Goal: Transaction & Acquisition: Purchase product/service

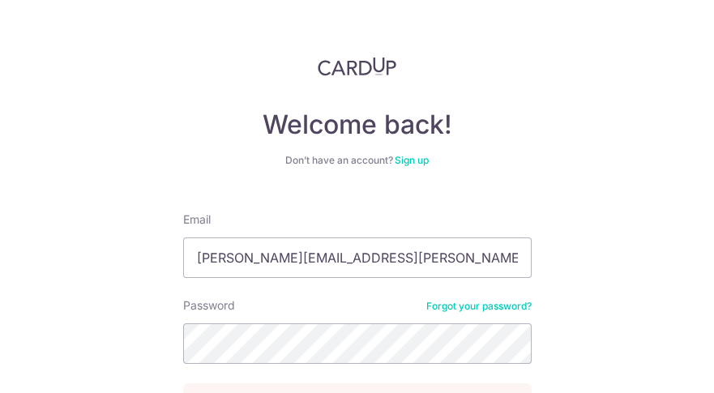
type input "[PERSON_NAME][EMAIL_ADDRESS][PERSON_NAME][DOMAIN_NAME]"
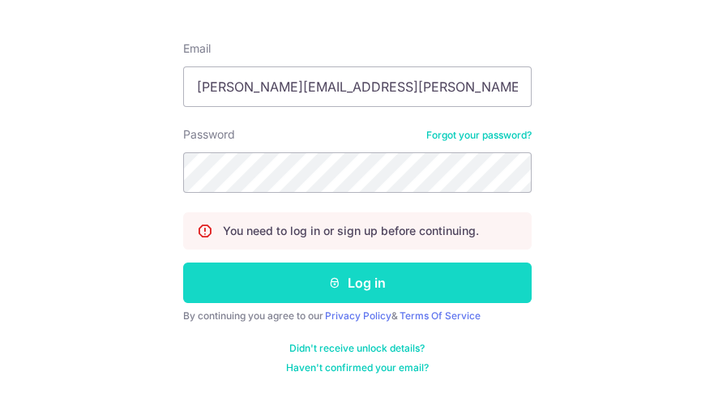
click at [356, 282] on button "Log in" at bounding box center [357, 282] width 348 height 41
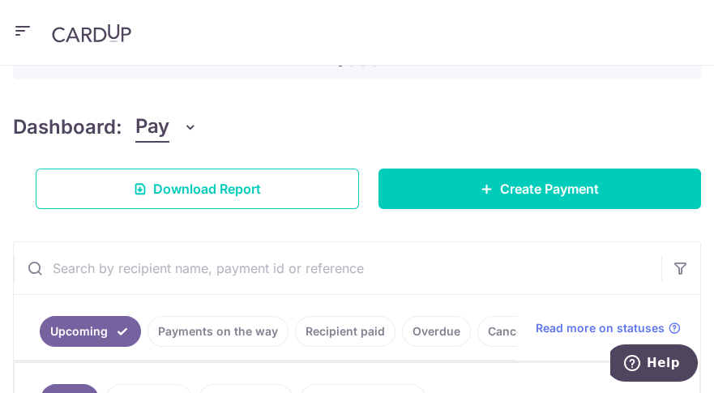
scroll to position [181, 0]
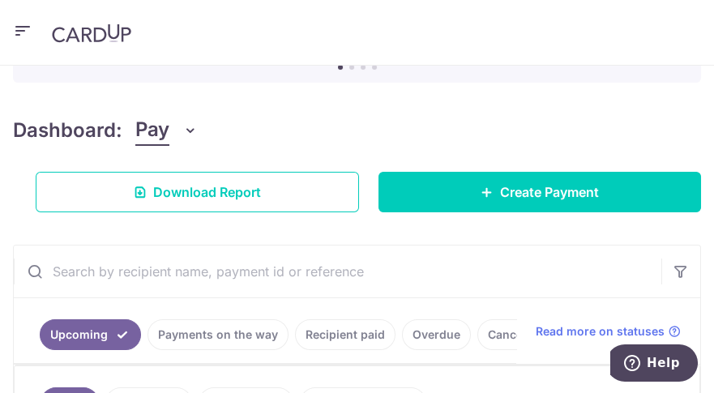
click at [19, 31] on icon "button" at bounding box center [22, 31] width 19 height 20
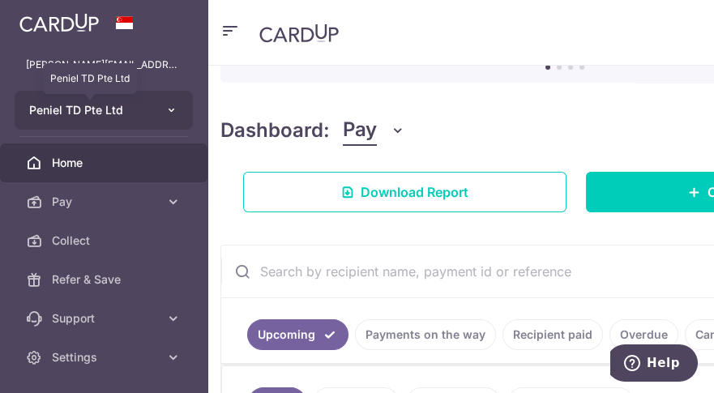
click at [132, 117] on span "Peniel TD Pte Ltd" at bounding box center [89, 110] width 120 height 16
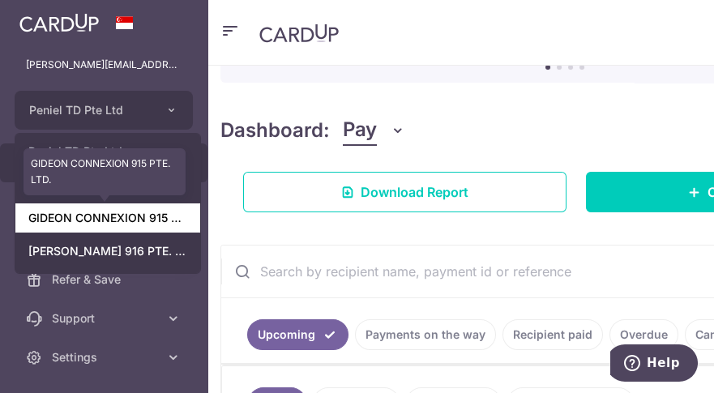
click at [143, 218] on link "GIDEON CONNEXION 915 PTE. LTD." at bounding box center [107, 217] width 185 height 29
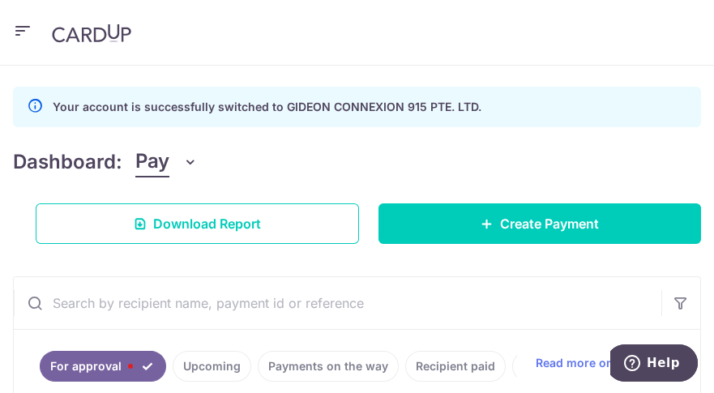
scroll to position [32, 0]
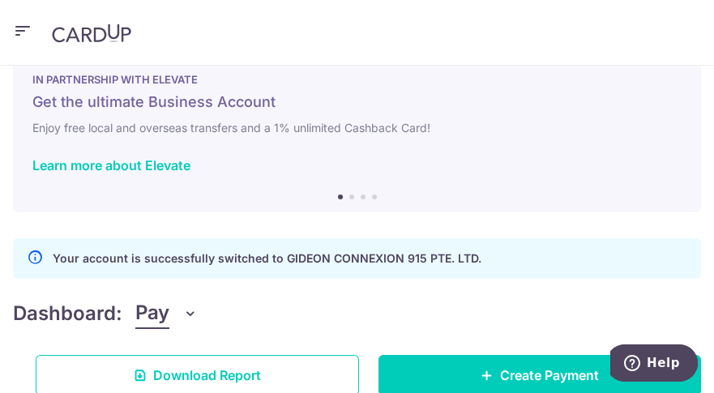
click at [16, 35] on icon "button" at bounding box center [22, 31] width 19 height 20
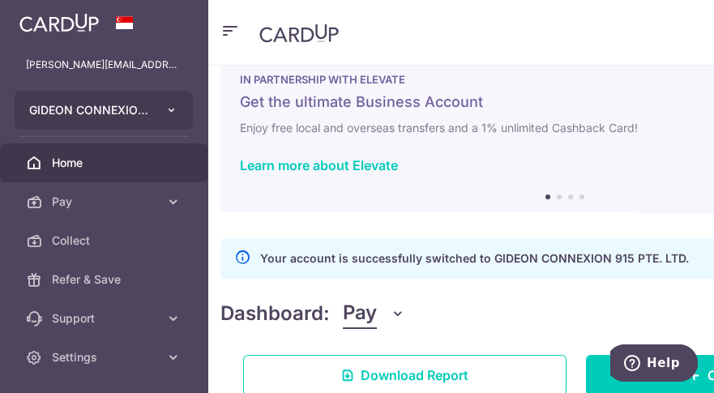
click at [156, 109] on button "GIDEON CONNEXION 915 PTE. LTD." at bounding box center [104, 110] width 178 height 39
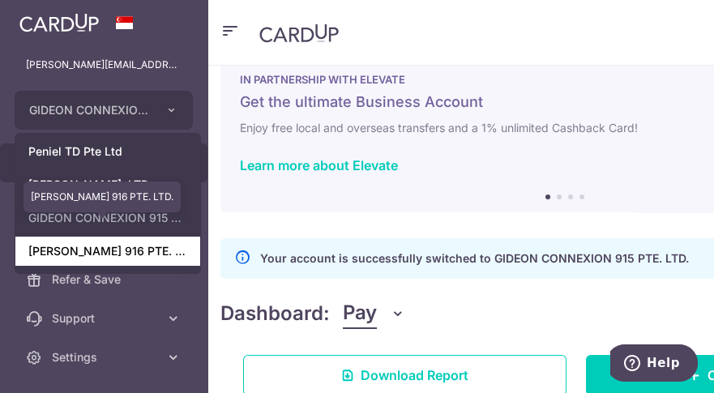
click at [154, 258] on link "GIDEON CONNEXION 916 PTE. LTD." at bounding box center [107, 251] width 185 height 29
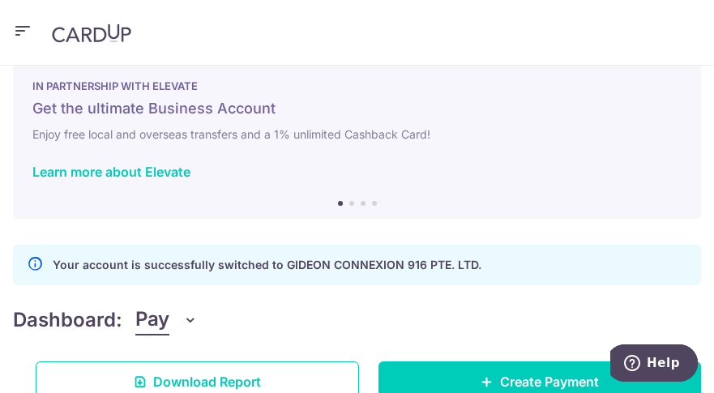
scroll to position [0, 0]
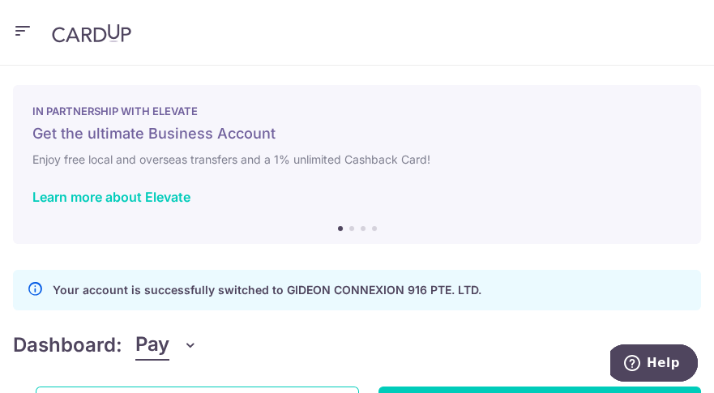
click at [13, 29] on icon "button" at bounding box center [22, 31] width 19 height 20
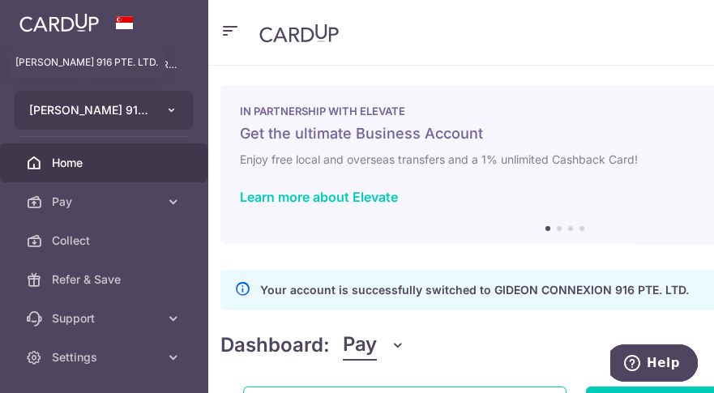
click at [139, 108] on span "GIDEON CONNEXION 916 PTE. LTD." at bounding box center [89, 110] width 120 height 16
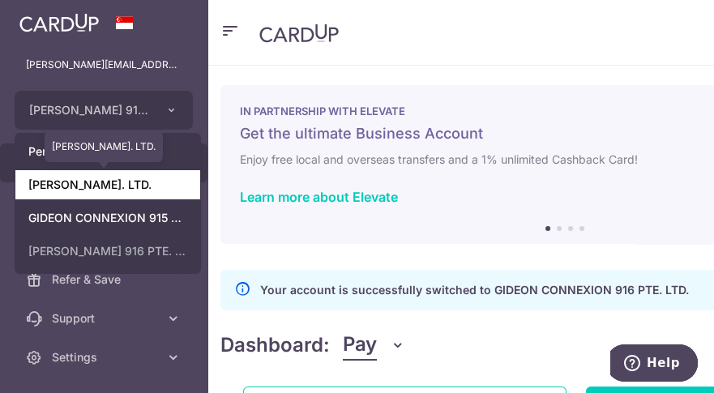
click at [141, 184] on link "GIDEON T.D. PTE. LTD." at bounding box center [107, 184] width 185 height 29
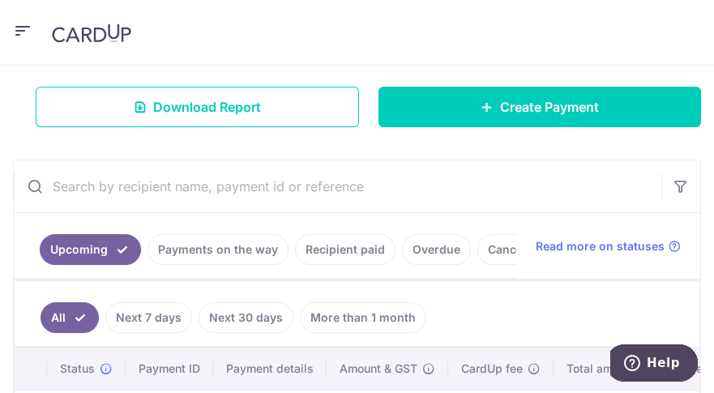
scroll to position [290, 0]
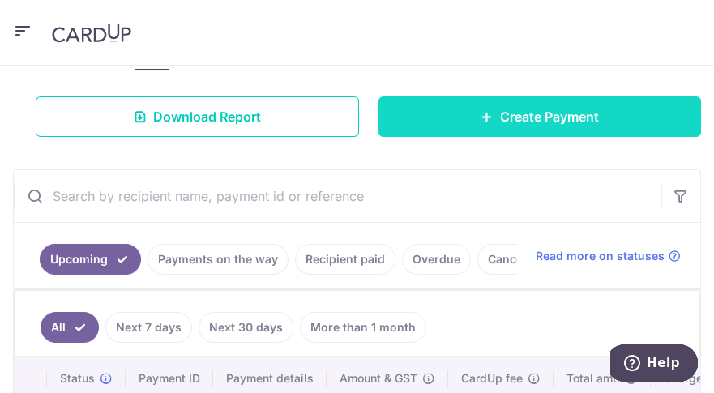
click at [556, 117] on span "Create Payment" at bounding box center [549, 116] width 99 height 19
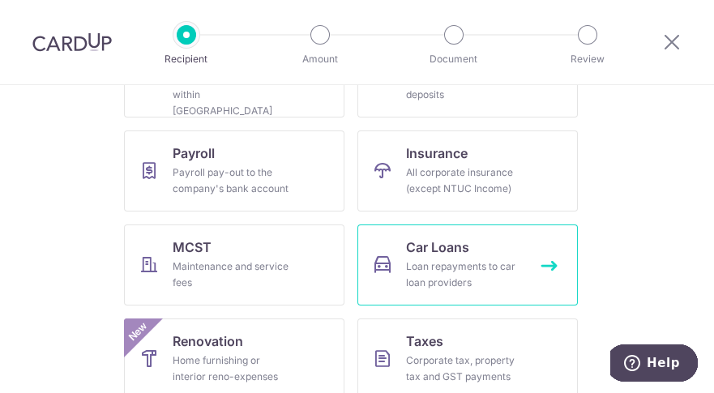
scroll to position [228, 0]
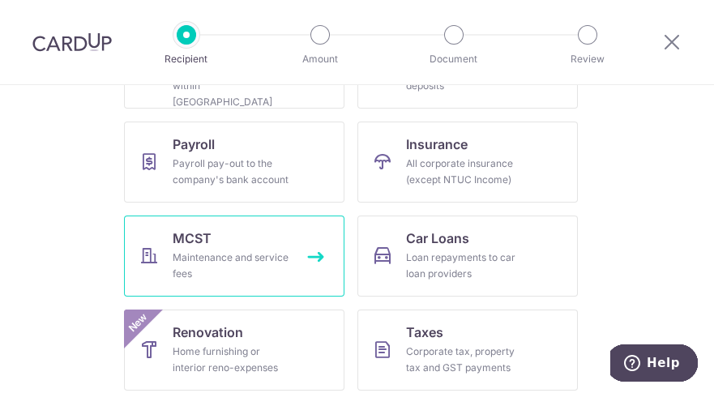
click at [231, 252] on div "Maintenance and service fees" at bounding box center [231, 265] width 117 height 32
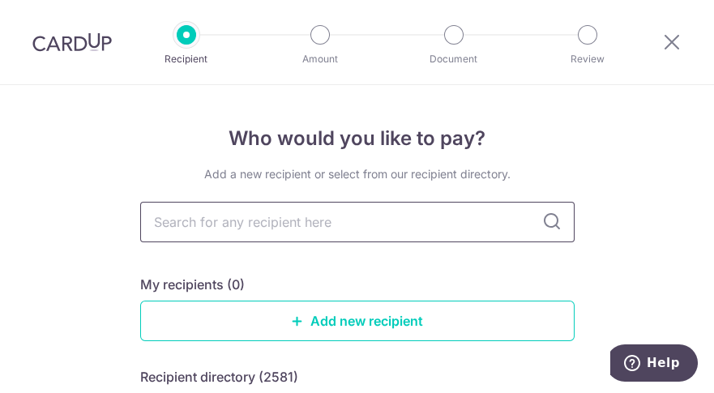
click at [317, 218] on input "text" at bounding box center [357, 222] width 434 height 41
type input "M"
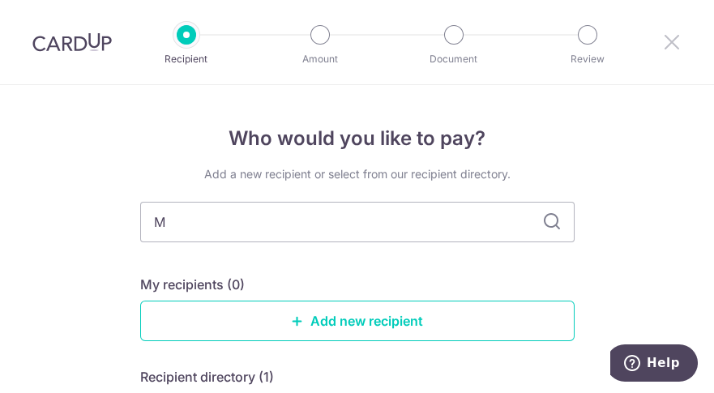
click at [672, 42] on icon at bounding box center [671, 42] width 19 height 20
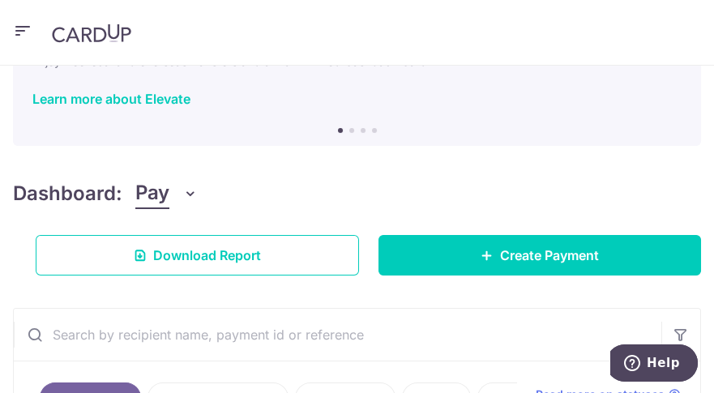
scroll to position [78, 0]
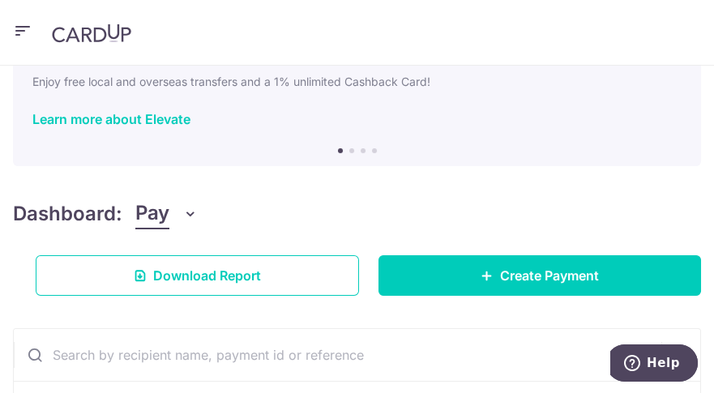
click at [27, 28] on icon "button" at bounding box center [22, 31] width 19 height 20
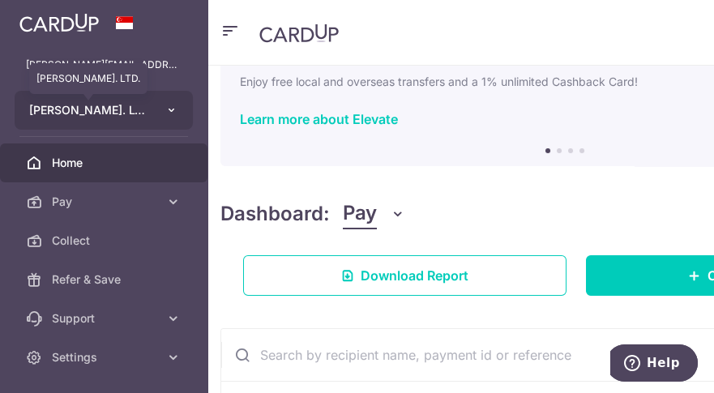
click at [111, 109] on span "GIDEON T.D. PTE. LTD." at bounding box center [89, 110] width 120 height 16
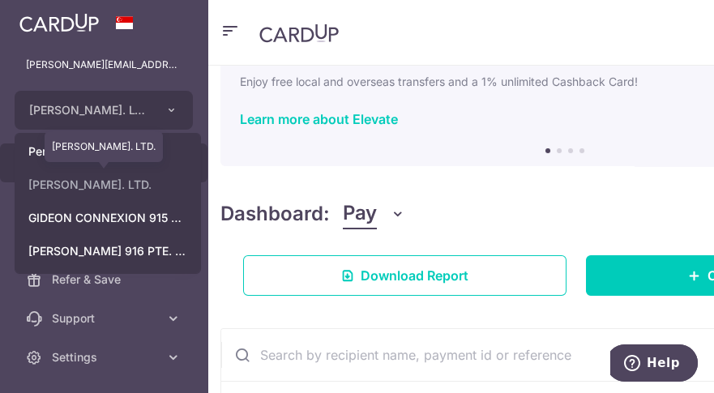
click at [118, 192] on link "GIDEON T.D. PTE. LTD." at bounding box center [107, 184] width 185 height 29
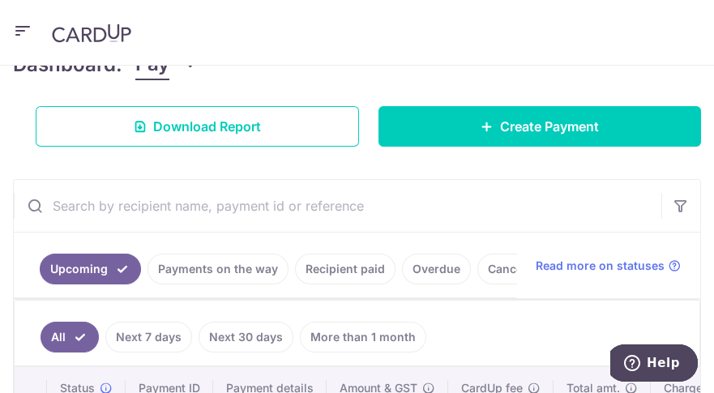
scroll to position [319, 0]
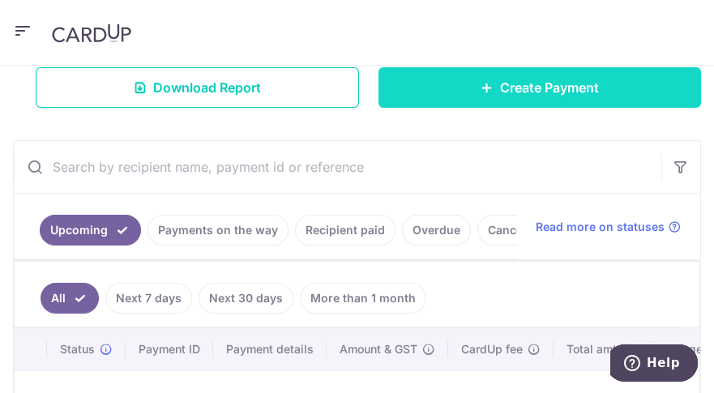
click at [580, 94] on span "Create Payment" at bounding box center [549, 87] width 99 height 19
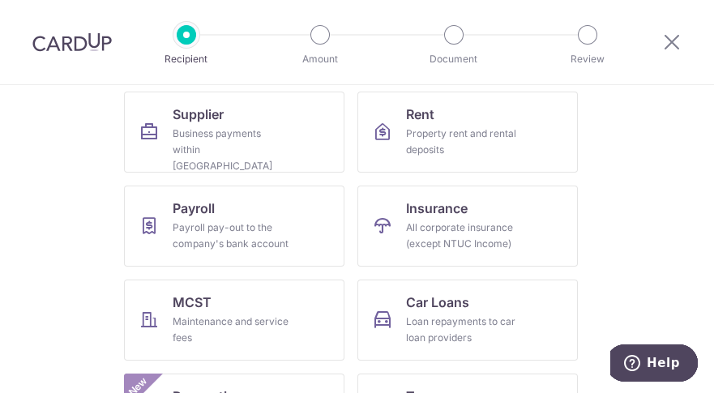
scroll to position [205, 0]
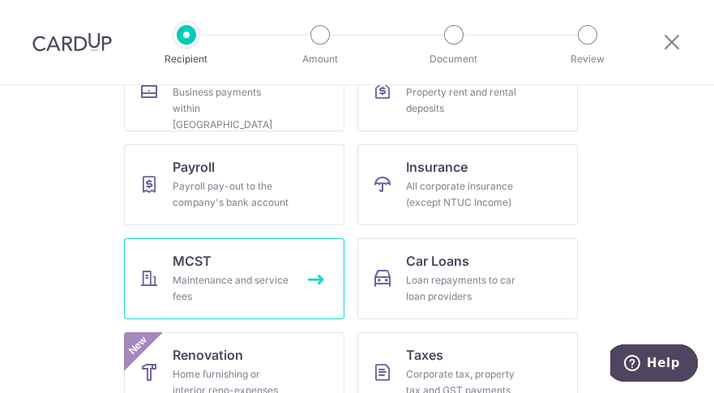
click at [211, 284] on div "Maintenance and service fees" at bounding box center [231, 288] width 117 height 32
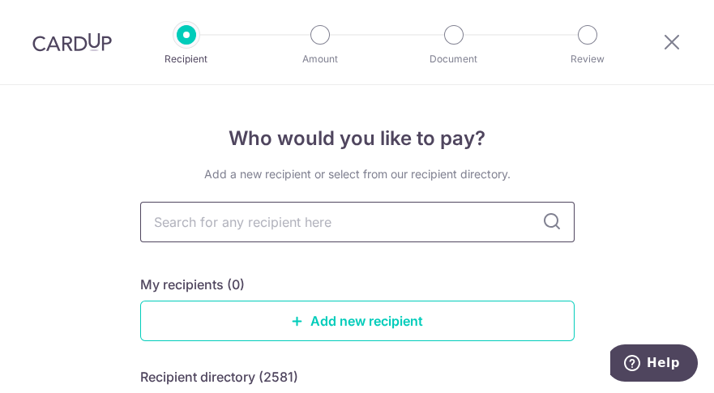
click at [207, 218] on input "text" at bounding box center [357, 222] width 434 height 41
type input "MCST"
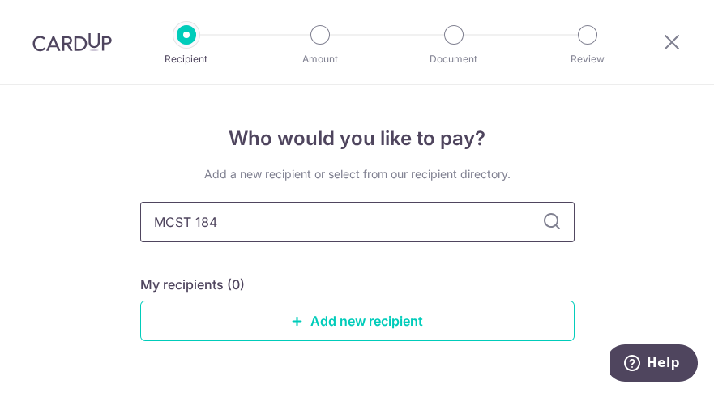
type input "MCST 1847"
type input "M"
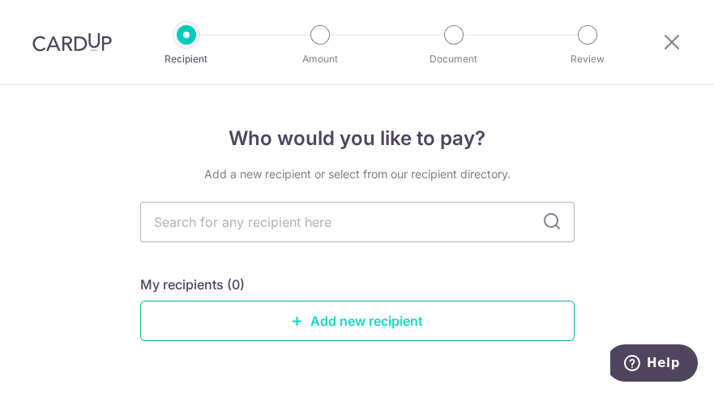
click at [205, 313] on link "Add new recipient" at bounding box center [357, 321] width 434 height 41
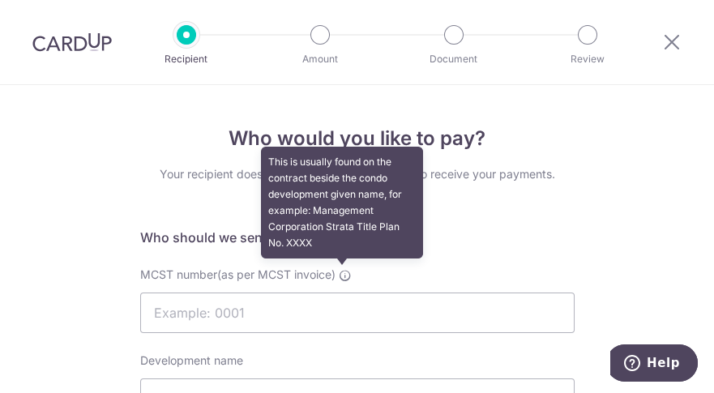
click at [344, 277] on icon at bounding box center [345, 275] width 13 height 13
click at [344, 292] on input "MCST number(as per MCST invoice) This is usually found on the contract beside t…" at bounding box center [357, 312] width 434 height 41
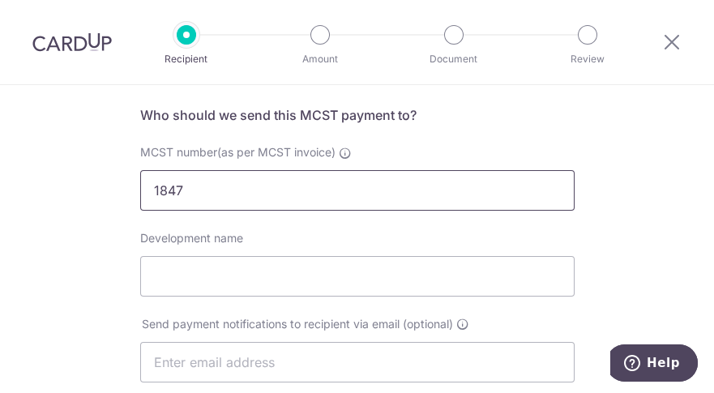
scroll to position [138, 0]
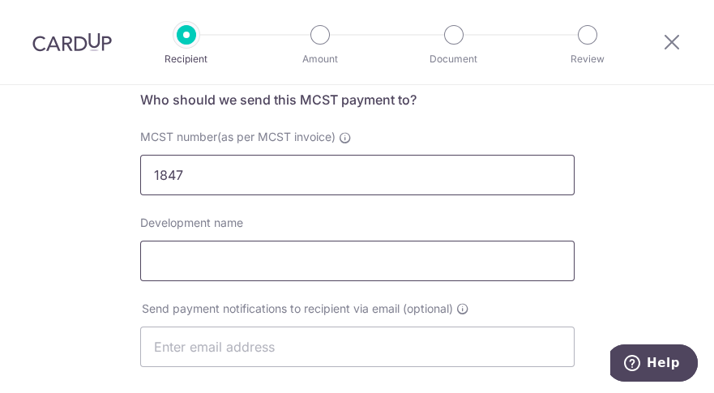
type input "1847"
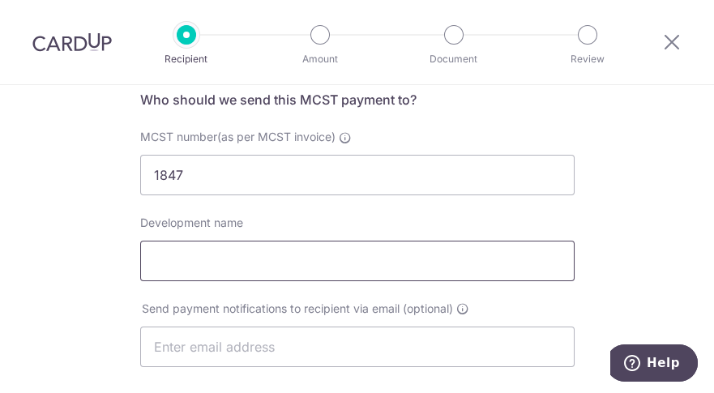
click at [210, 262] on input "Development name" at bounding box center [357, 261] width 434 height 41
type input "IHH Healthcare"
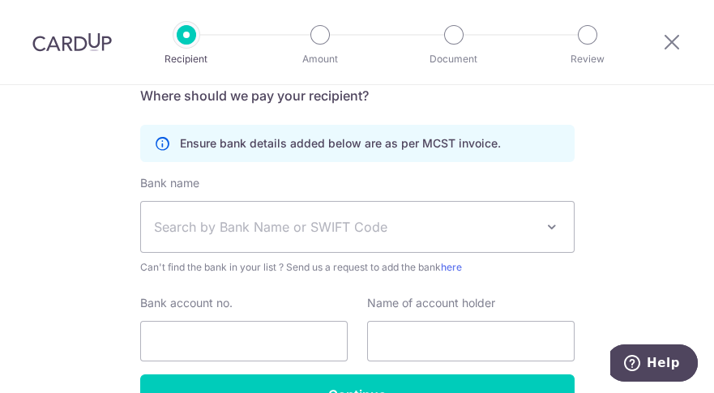
scroll to position [493, 0]
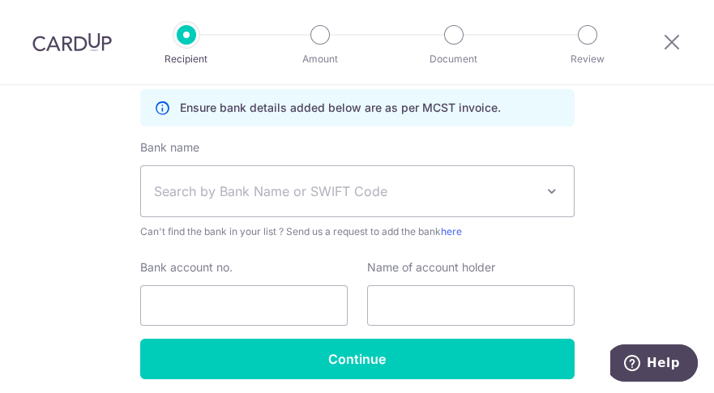
click at [205, 190] on span "Search by Bank Name or SWIFT Code" at bounding box center [344, 190] width 381 height 19
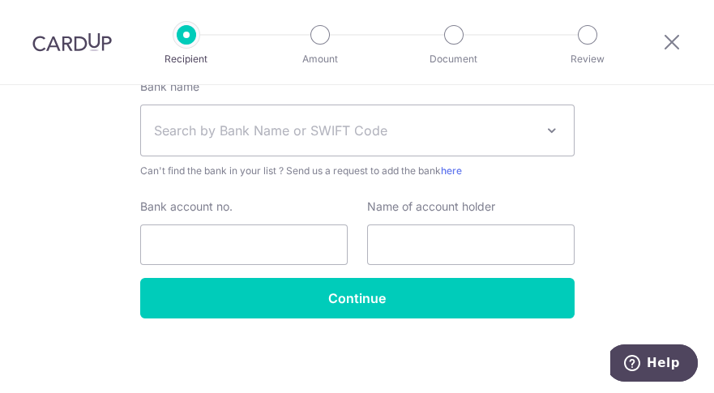
scroll to position [556, 0]
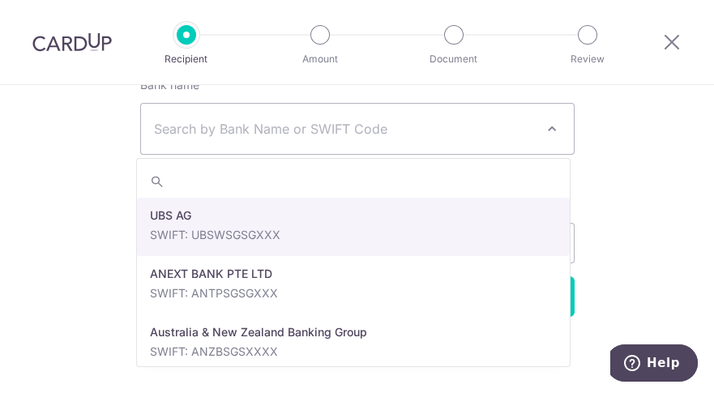
click at [542, 130] on span at bounding box center [551, 128] width 19 height 19
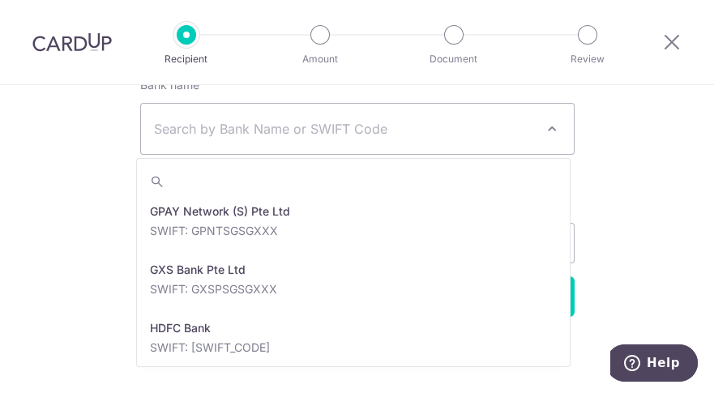
scroll to position [1443, 0]
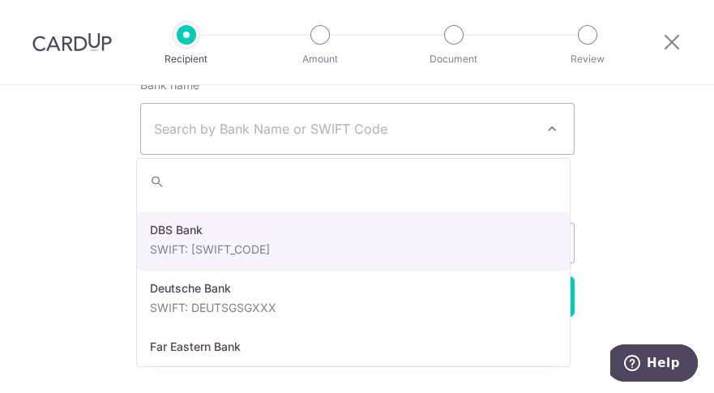
select select "6"
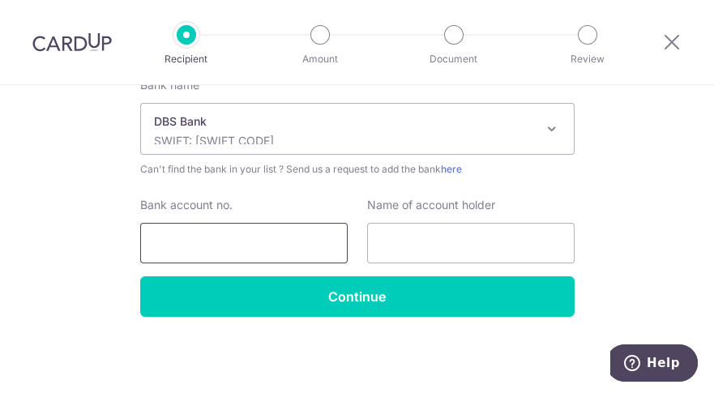
click at [238, 239] on input "Bank account no." at bounding box center [243, 243] width 207 height 41
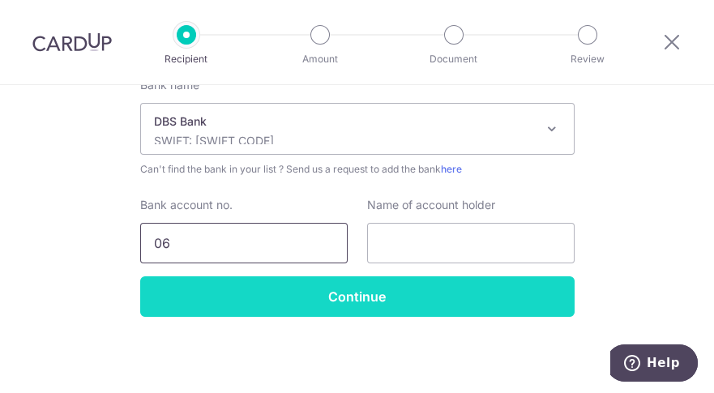
type input "0"
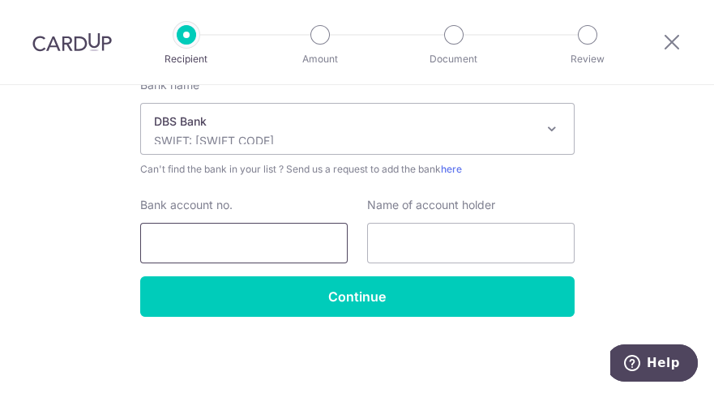
click at [255, 246] on input "Bank account no." at bounding box center [243, 243] width 207 height 41
type input "0640015834"
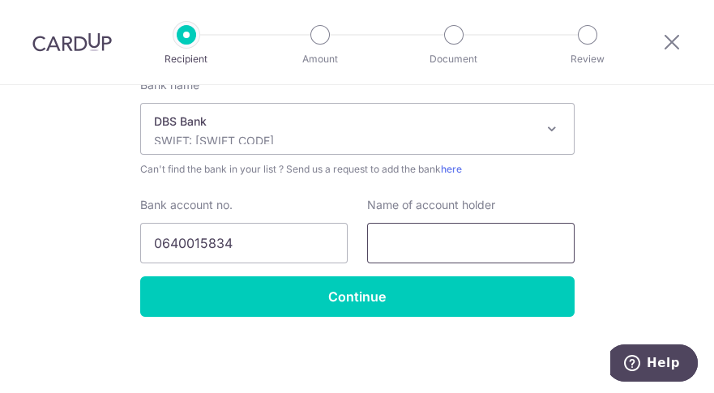
click at [403, 245] on input "text" at bounding box center [470, 243] width 207 height 41
click at [566, 247] on input "The Management Corporation Strata Title Plan No. 4466" at bounding box center [470, 243] width 207 height 41
click at [566, 243] on input "The Management Corporation Strata Title Plan No. 4466" at bounding box center [470, 243] width 207 height 41
click at [473, 243] on input "The Management Corporation Strata Title Plan No. 1847" at bounding box center [470, 243] width 207 height 41
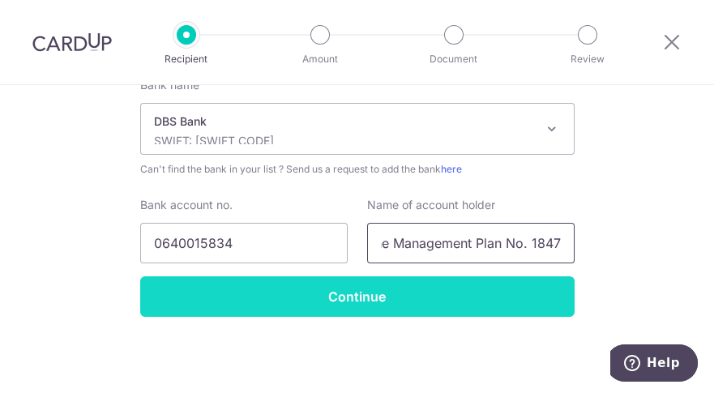
scroll to position [0, 0]
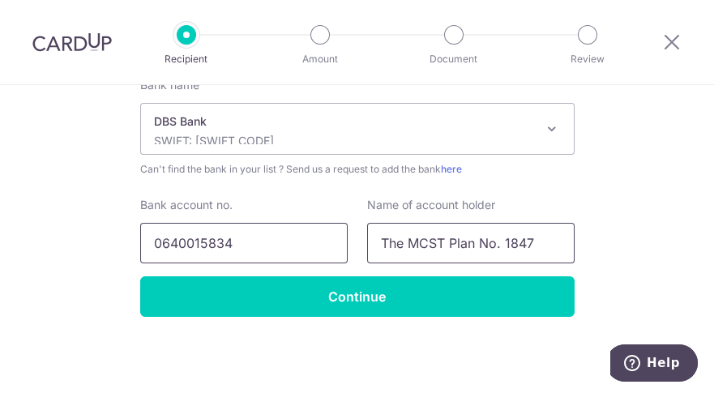
type input "The MCST Plan No. 1847"
click at [175, 241] on input "0640015834" at bounding box center [243, 243] width 207 height 41
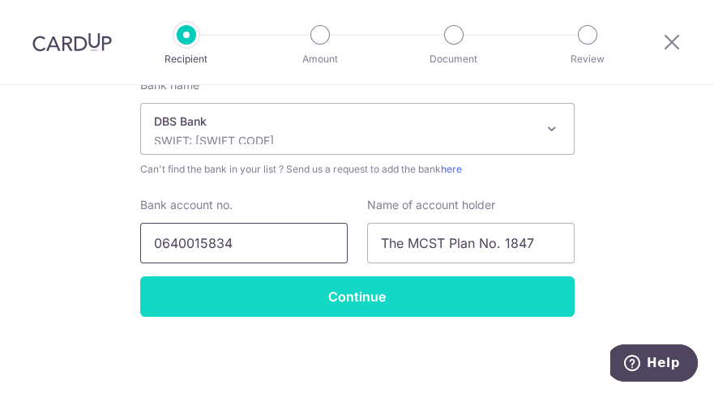
drag, startPoint x: 195, startPoint y: 244, endPoint x: 203, endPoint y: 278, distance: 35.0
click at [196, 244] on input "0640015834" at bounding box center [243, 243] width 207 height 41
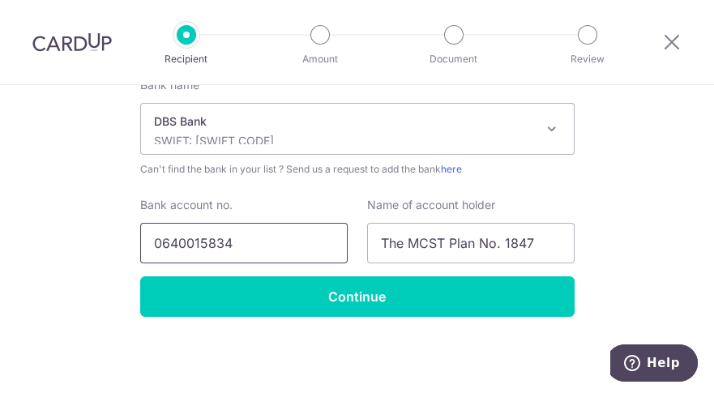
click at [220, 245] on input "0640015834" at bounding box center [243, 243] width 207 height 41
click at [241, 248] on input "0640015834" at bounding box center [243, 243] width 207 height 41
click at [213, 245] on input "0640015834" at bounding box center [243, 243] width 207 height 41
click at [198, 246] on input "0640015834" at bounding box center [243, 243] width 207 height 41
click at [178, 245] on input "0640015834" at bounding box center [243, 243] width 207 height 41
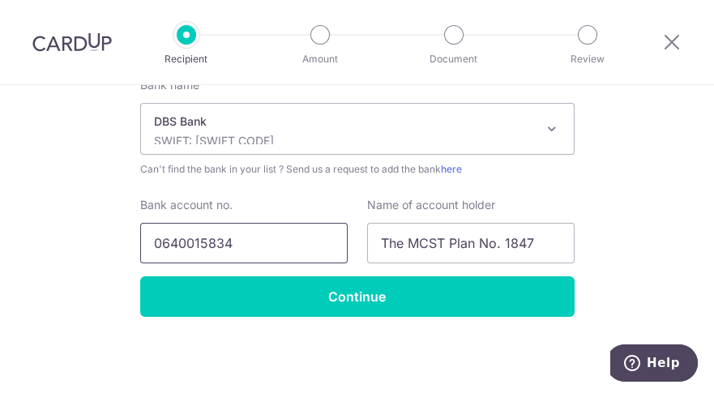
click at [175, 255] on input "0640015834" at bounding box center [243, 243] width 207 height 41
click at [218, 249] on input "0640015834" at bounding box center [243, 243] width 207 height 41
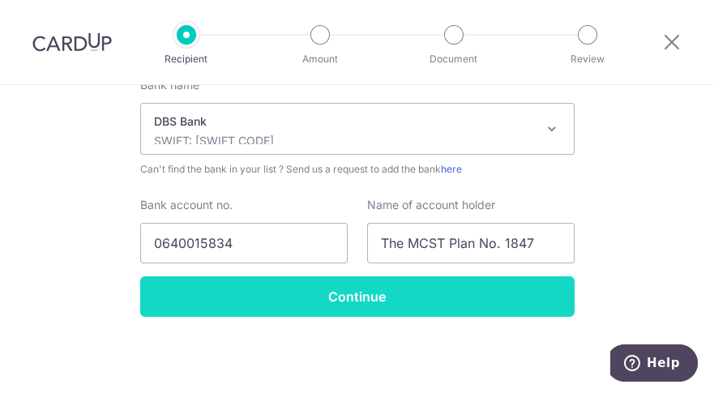
click at [394, 292] on input "Continue" at bounding box center [357, 296] width 434 height 41
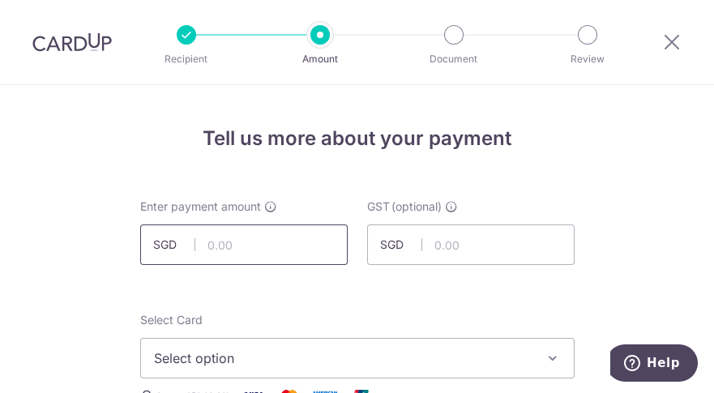
click at [210, 249] on input "text" at bounding box center [243, 244] width 207 height 41
type input "670.50"
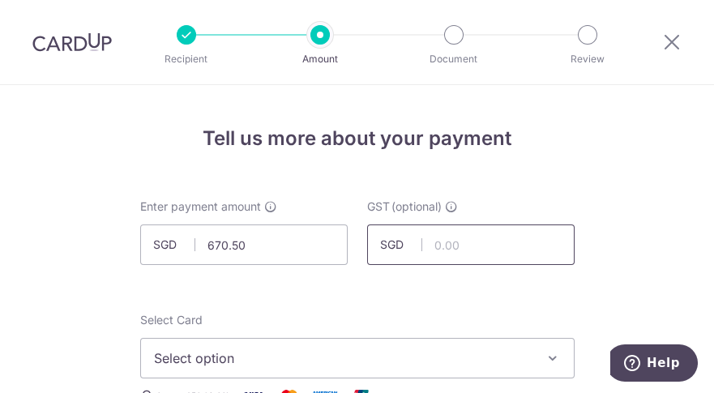
click at [491, 249] on input "text" at bounding box center [470, 244] width 207 height 41
type input "60.31"
click at [284, 350] on span "Select option" at bounding box center [342, 357] width 377 height 19
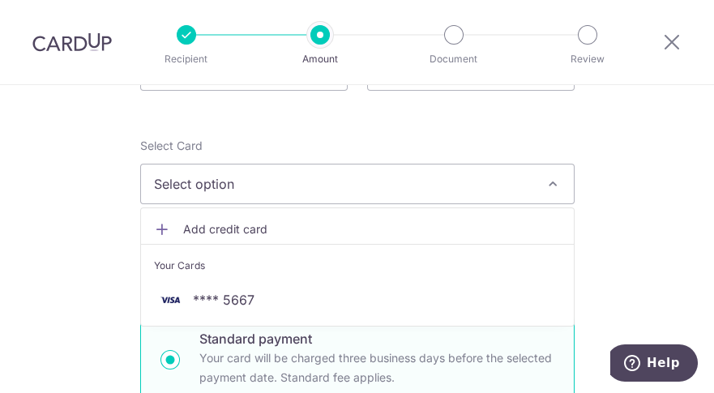
scroll to position [178, 0]
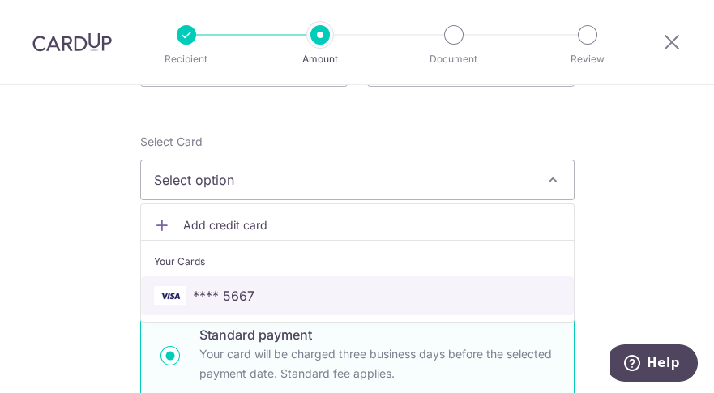
click at [258, 301] on span "**** 5667" at bounding box center [357, 295] width 407 height 19
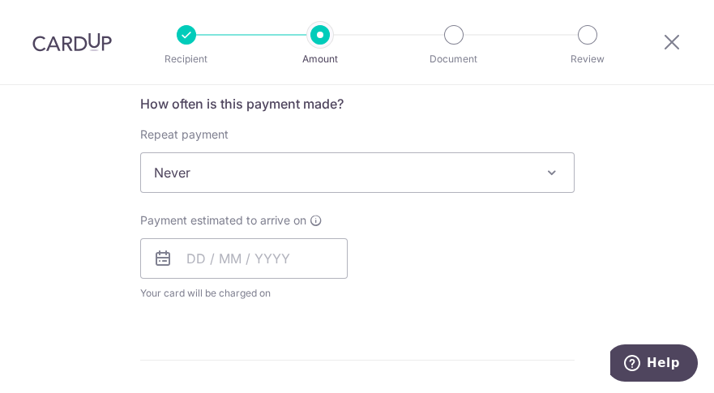
scroll to position [664, 0]
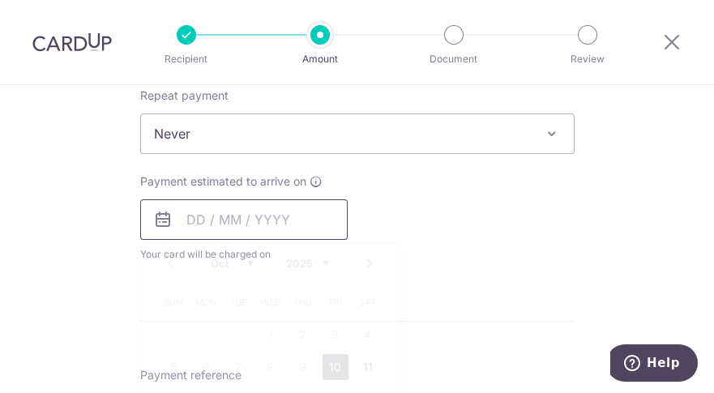
click at [189, 217] on input "text" at bounding box center [243, 219] width 207 height 41
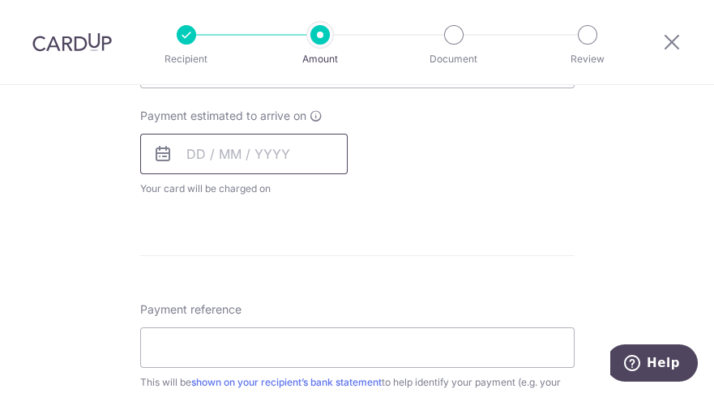
scroll to position [732, 0]
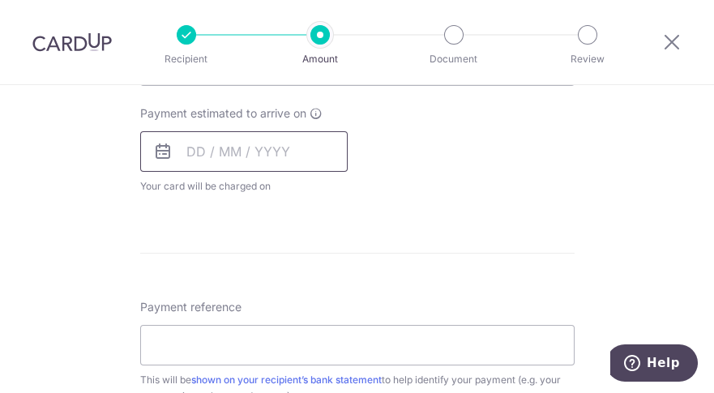
click at [185, 146] on input "text" at bounding box center [243, 151] width 207 height 41
click at [186, 150] on input "text" at bounding box center [243, 151] width 207 height 41
click at [161, 155] on icon at bounding box center [162, 151] width 19 height 19
click at [181, 151] on input "text" at bounding box center [243, 151] width 207 height 41
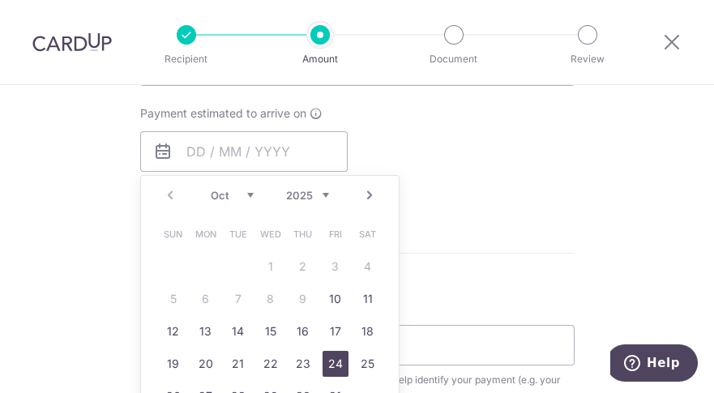
click at [331, 363] on link "24" at bounding box center [335, 364] width 26 height 26
type input "24/10/2025"
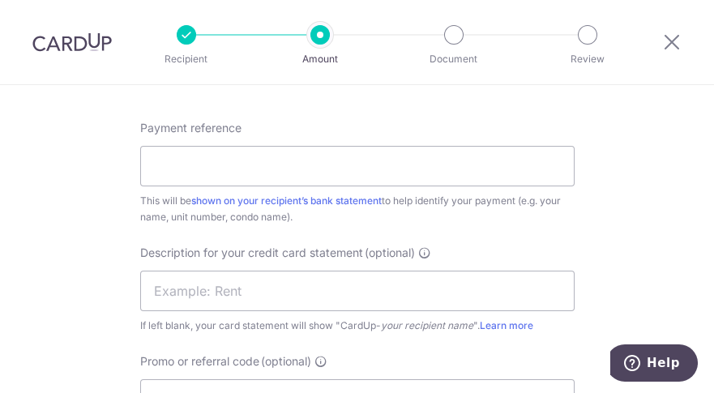
scroll to position [989, 0]
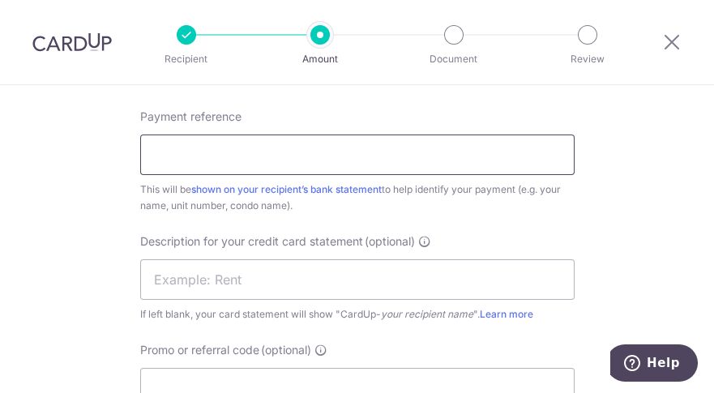
click at [213, 157] on input "Payment reference" at bounding box center [357, 154] width 434 height 41
type input "M"
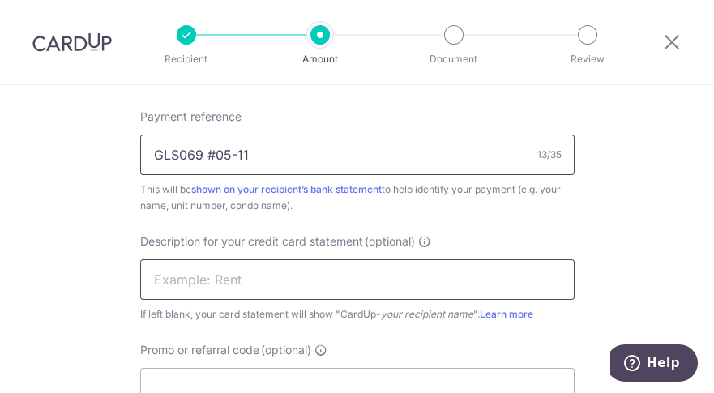
type input "GLS069 #05-11"
click at [206, 278] on input "text" at bounding box center [357, 279] width 434 height 41
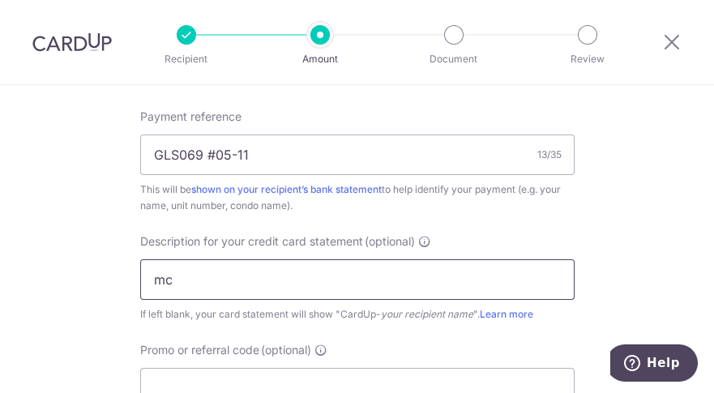
type input "m"
type input "MCST 4466 0916"
type input "DRWONG170"
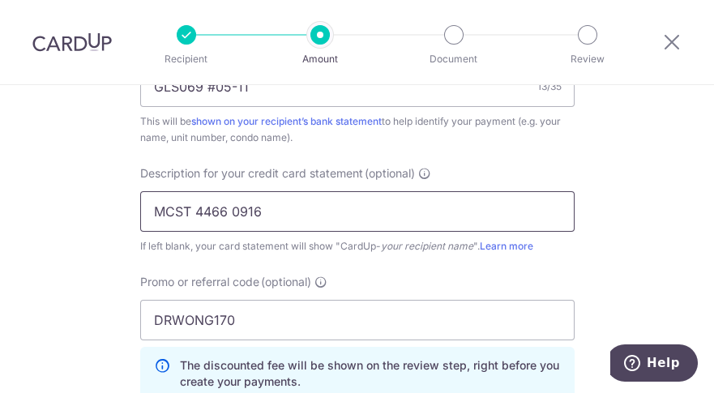
scroll to position [976, 0]
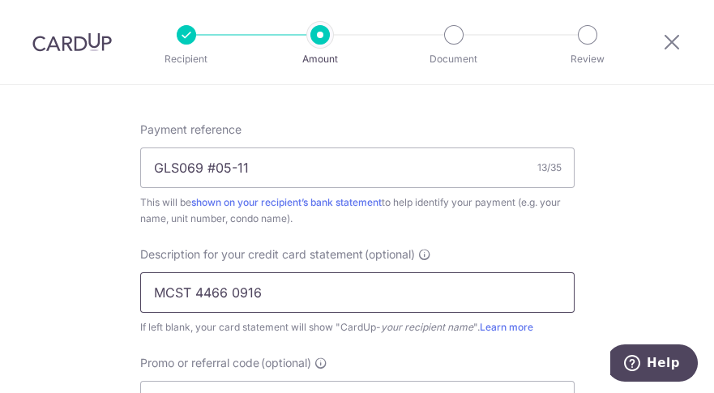
click at [276, 288] on input "MCST 4466 0916" at bounding box center [357, 292] width 434 height 41
click at [276, 288] on input "MCST 1847 05-11" at bounding box center [357, 292] width 434 height 41
click at [193, 288] on input "MCST 1847 05-11" at bounding box center [357, 292] width 434 height 41
click at [150, 292] on input "MCST 1847 05-11" at bounding box center [357, 292] width 434 height 41
type input "1"
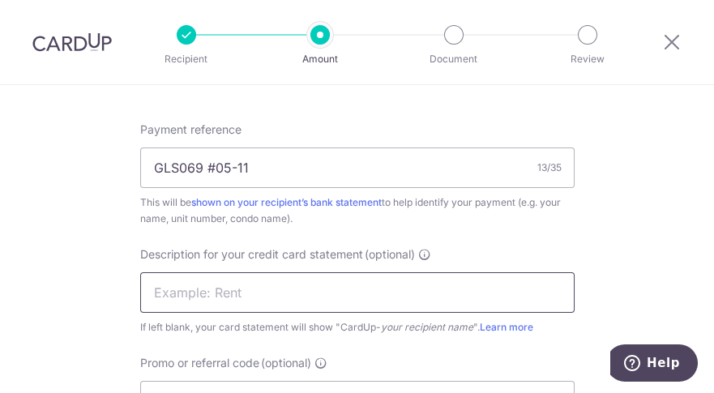
click at [156, 297] on input "text" at bounding box center [357, 292] width 434 height 41
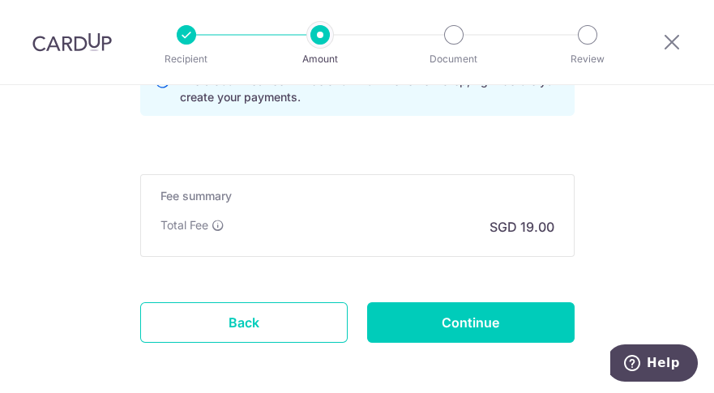
scroll to position [1346, 0]
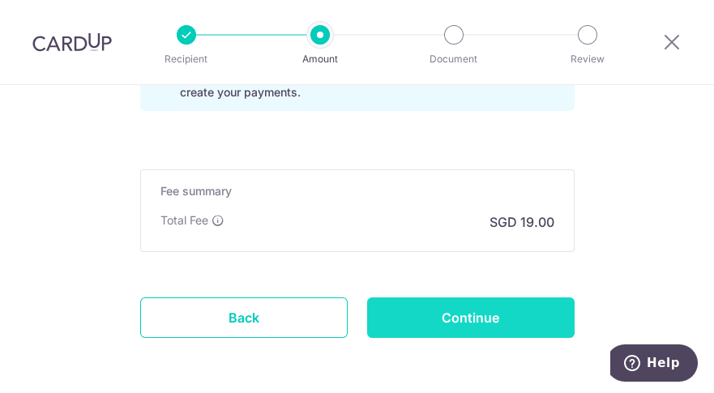
type input "MCST 1847 05-11"
click at [492, 322] on input "Continue" at bounding box center [470, 317] width 207 height 41
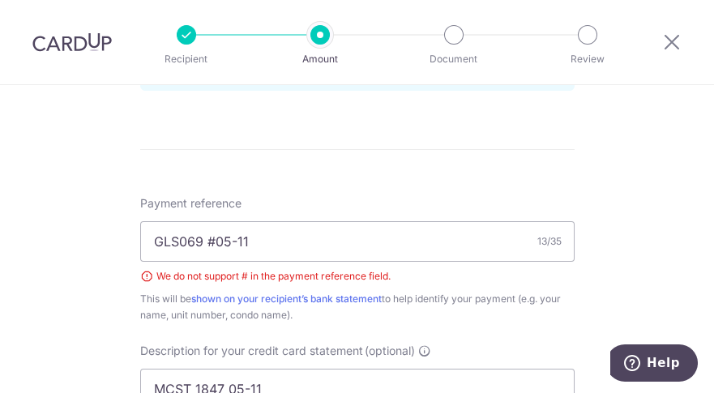
scroll to position [885, 0]
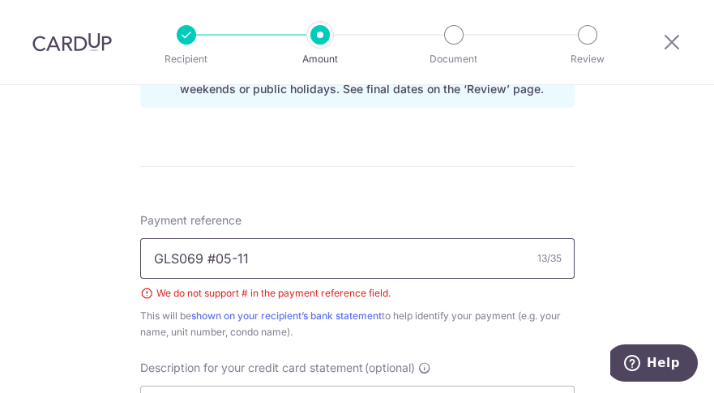
click at [211, 255] on input "GLS069 #05-11" at bounding box center [357, 258] width 434 height 41
click at [335, 271] on input "GLS069 GMC 05-11" at bounding box center [357, 258] width 434 height 41
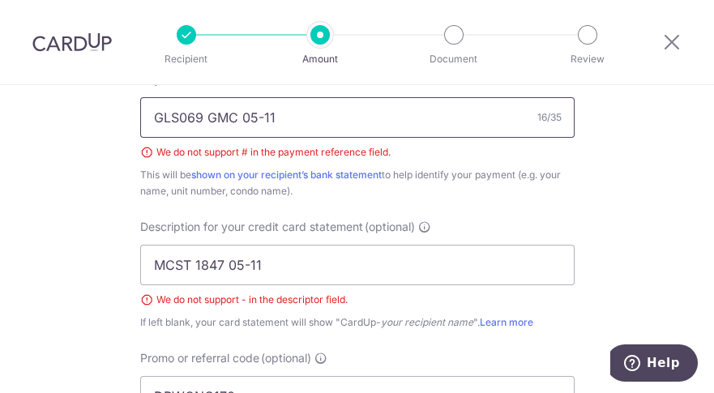
scroll to position [1024, 0]
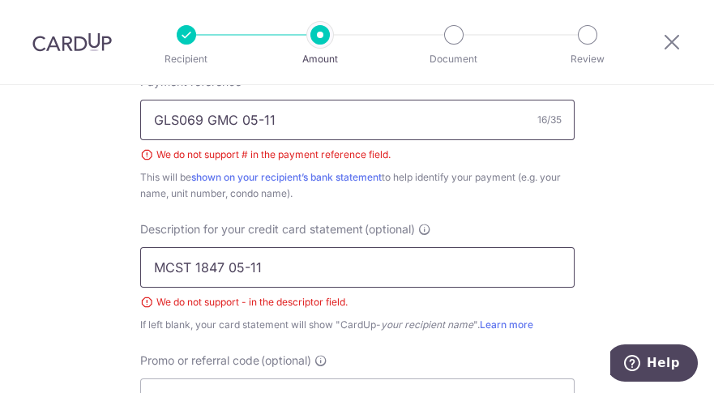
type input "GLS069 GMC 05-11"
click at [246, 266] on input "MCST 1847 05-11" at bounding box center [357, 267] width 434 height 41
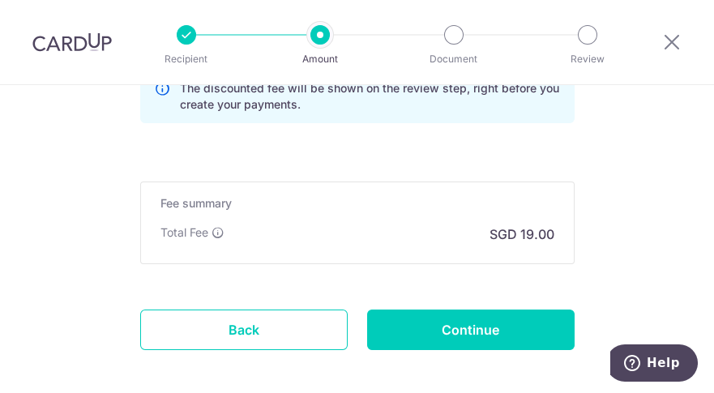
scroll to position [1404, 0]
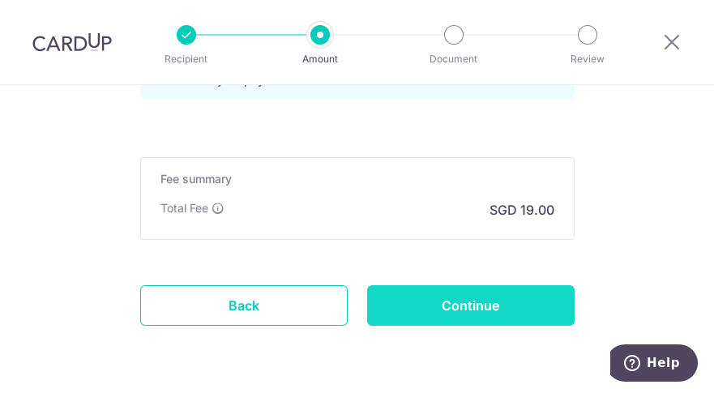
type input "MCST 1847 0511"
click at [478, 300] on input "Continue" at bounding box center [470, 305] width 207 height 41
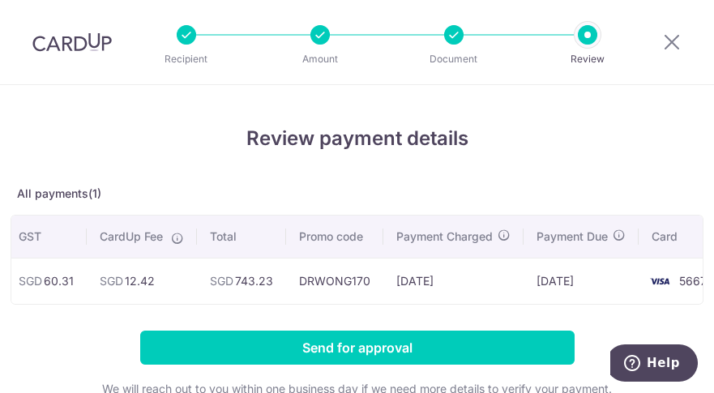
scroll to position [0, 209]
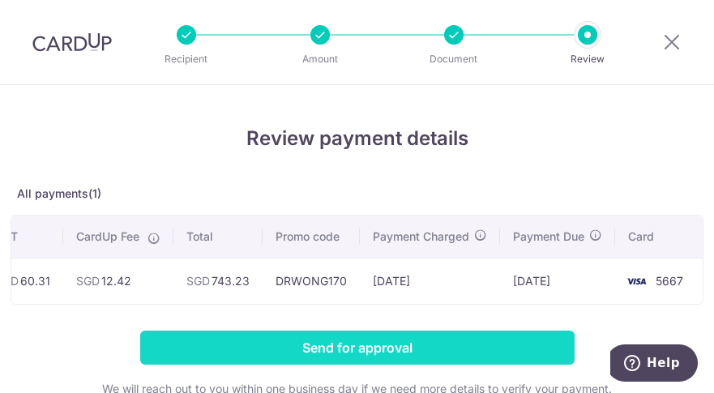
click at [395, 352] on input "Send for approval" at bounding box center [357, 347] width 434 height 34
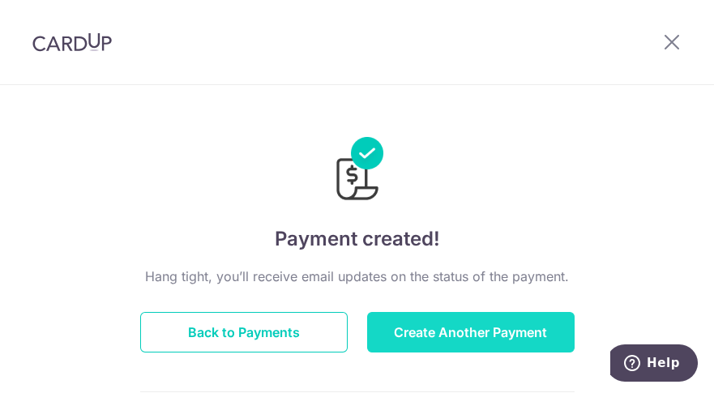
click at [457, 331] on button "Create Another Payment" at bounding box center [470, 332] width 207 height 41
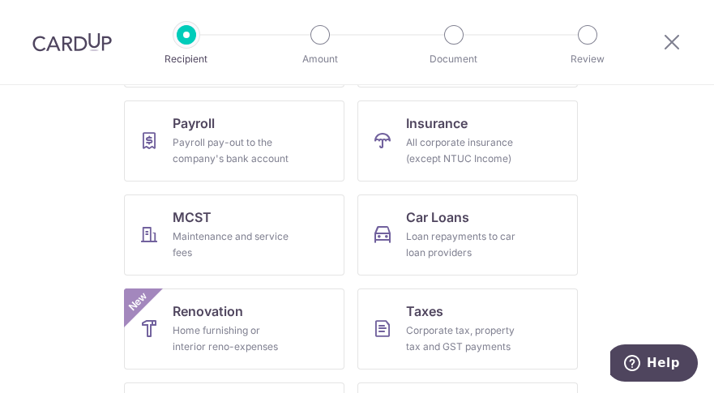
scroll to position [276, 0]
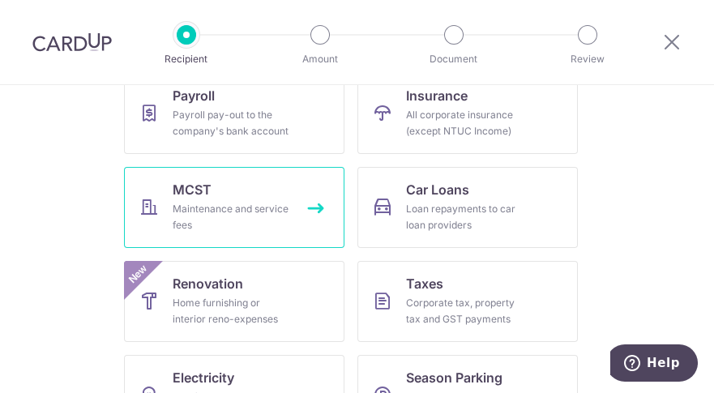
click at [288, 194] on link "MCST Maintenance and service fees" at bounding box center [234, 207] width 220 height 81
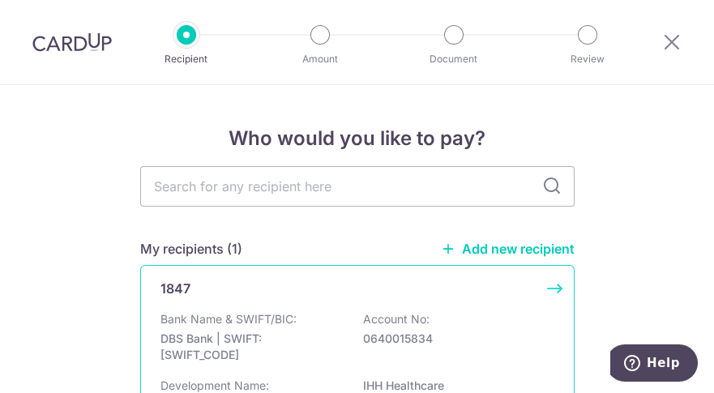
click at [236, 321] on p "Bank Name & SWIFT/BIC:" at bounding box center [228, 319] width 136 height 16
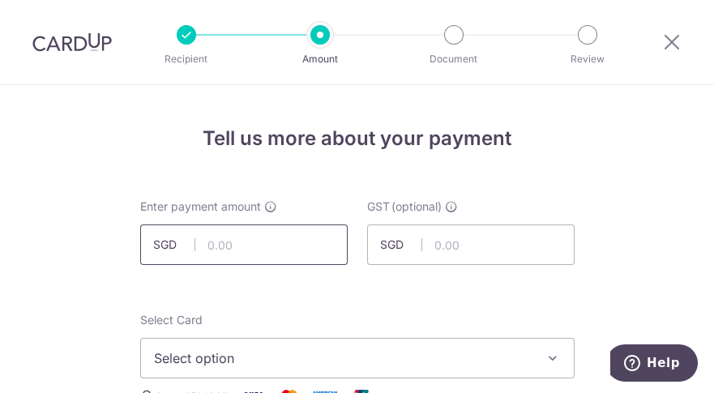
click at [249, 249] on input "text" at bounding box center [243, 244] width 207 height 41
type input "670.50"
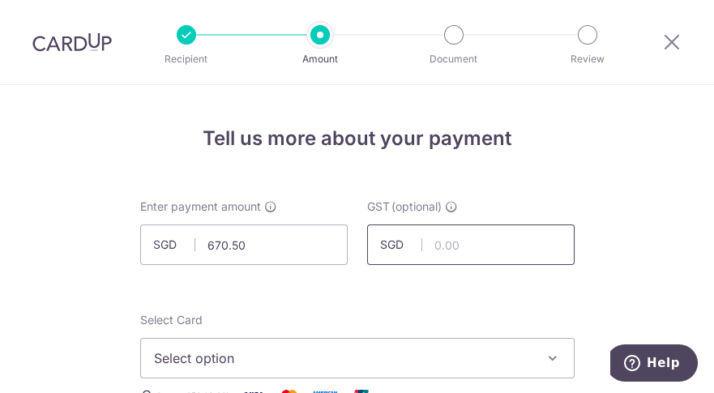
click at [450, 248] on input "text" at bounding box center [470, 244] width 207 height 41
click at [490, 241] on input "6" at bounding box center [470, 244] width 207 height 41
click button "Add Card" at bounding box center [0, 0] width 0 height 0
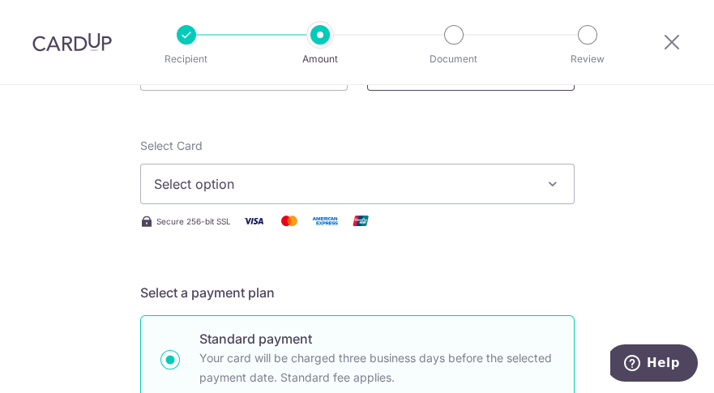
scroll to position [187, 0]
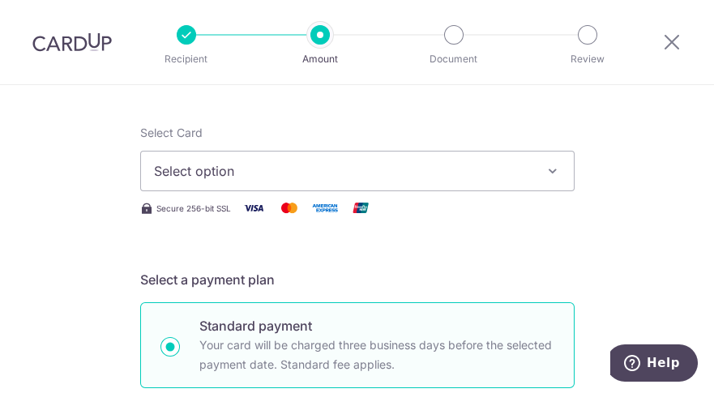
click at [290, 168] on span "Select option" at bounding box center [342, 170] width 377 height 19
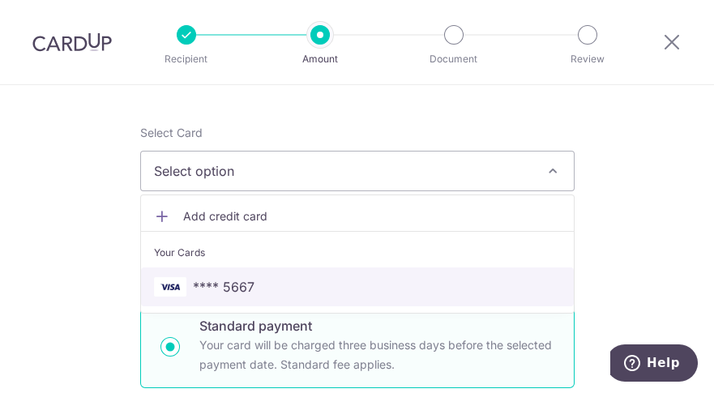
click at [238, 288] on span "**** 5667" at bounding box center [224, 286] width 62 height 19
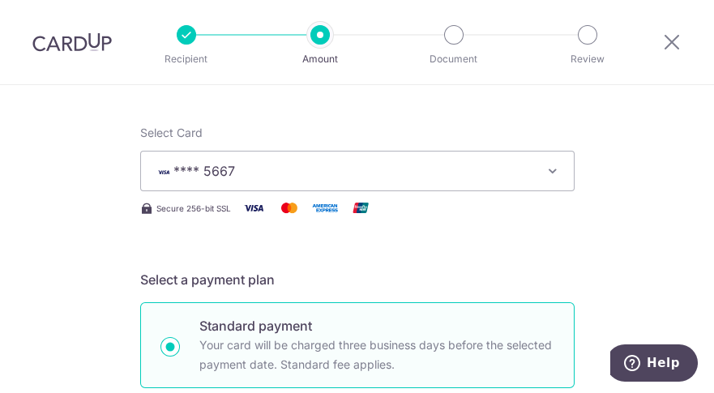
scroll to position [56, 0]
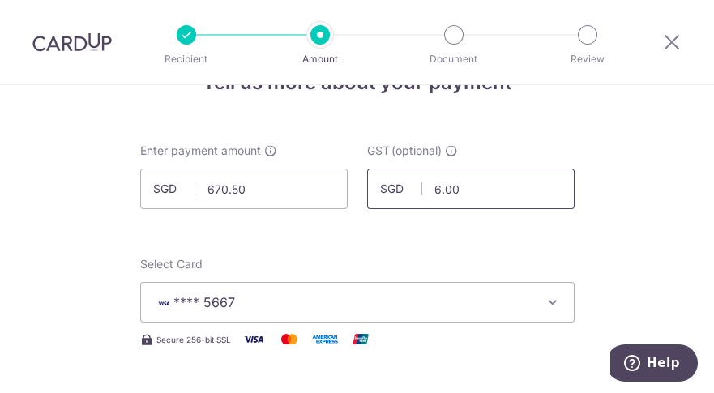
click at [490, 186] on input "6.00" at bounding box center [470, 188] width 207 height 41
type input "6"
type input "60.31"
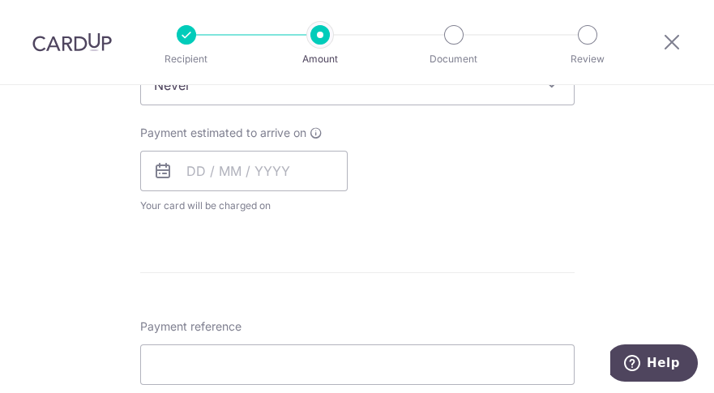
scroll to position [714, 0]
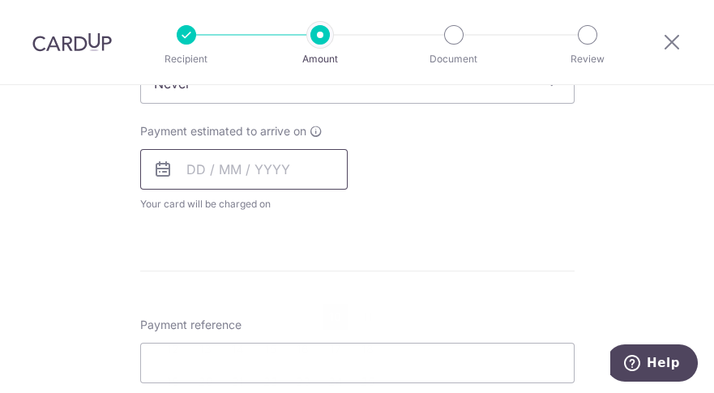
click at [180, 163] on input "text" at bounding box center [243, 169] width 207 height 41
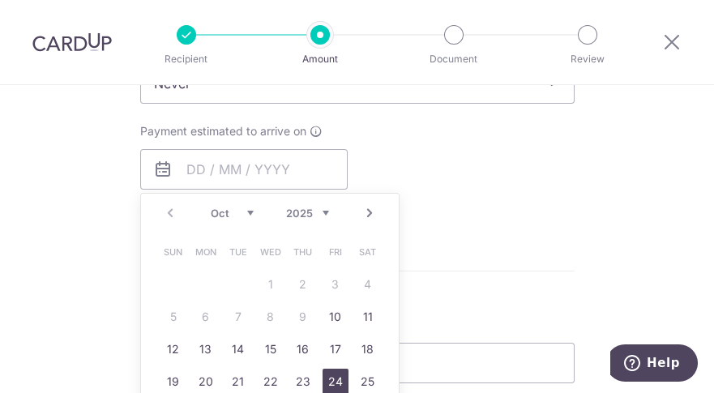
click at [341, 382] on link "24" at bounding box center [335, 382] width 26 height 26
type input "[DATE]"
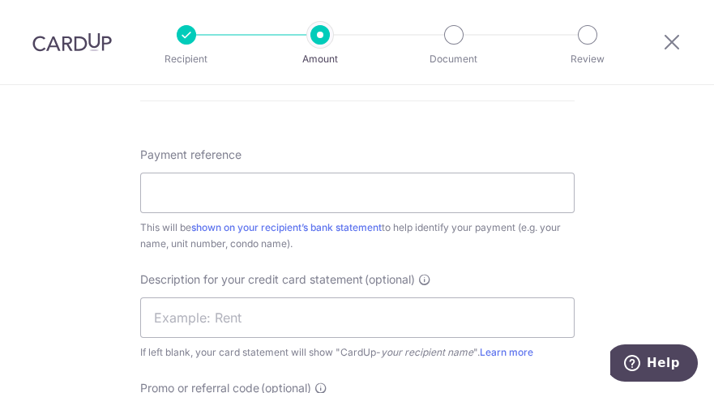
scroll to position [967, 0]
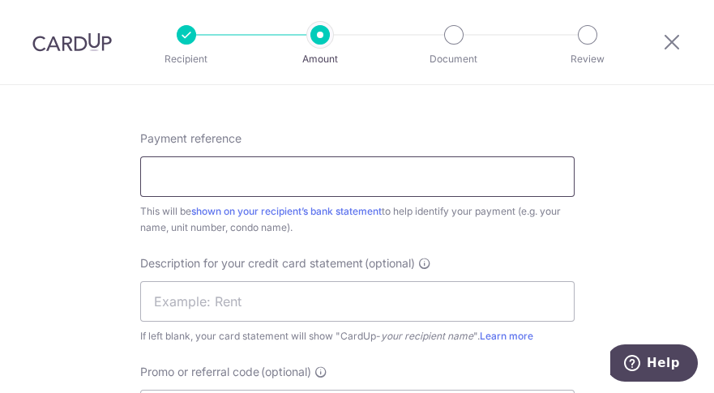
click at [228, 170] on input "Payment reference" at bounding box center [357, 176] width 434 height 41
type input "GLS069 GMC 05-11"
type input "MCST 1847 0511"
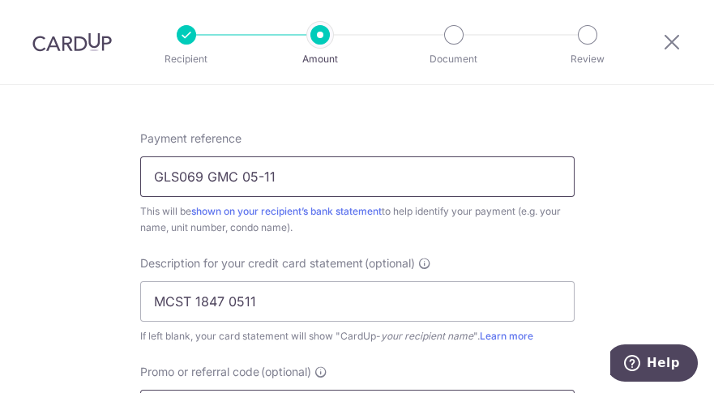
type input "DRWONG170"
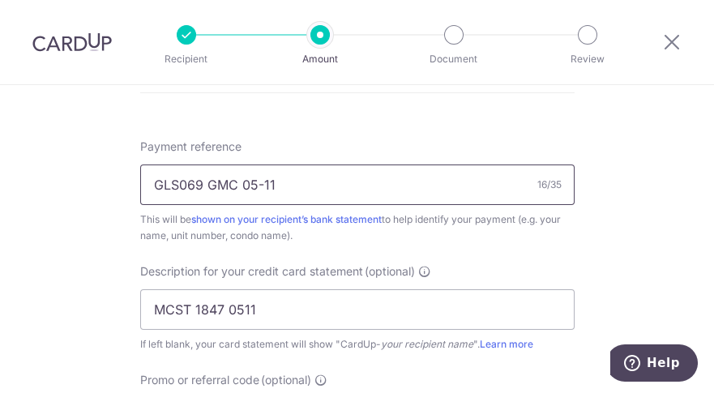
scroll to position [969, 0]
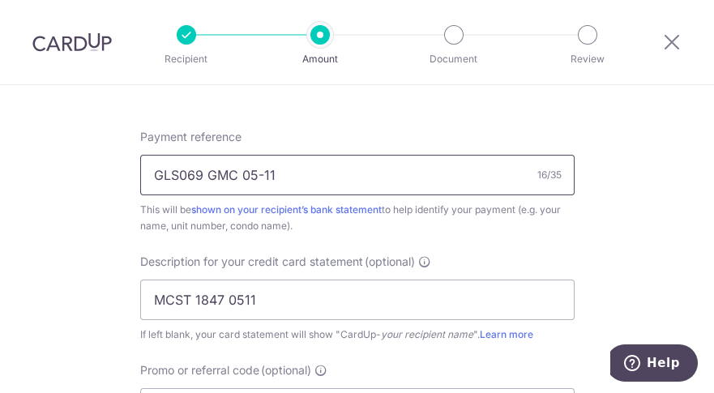
click at [197, 176] on input "GLS069 GMC 05-11" at bounding box center [357, 175] width 434 height 41
click at [279, 177] on input "GLS070 GMC 05-11" at bounding box center [357, 175] width 434 height 41
type input "GLS070 GMC 05-12"
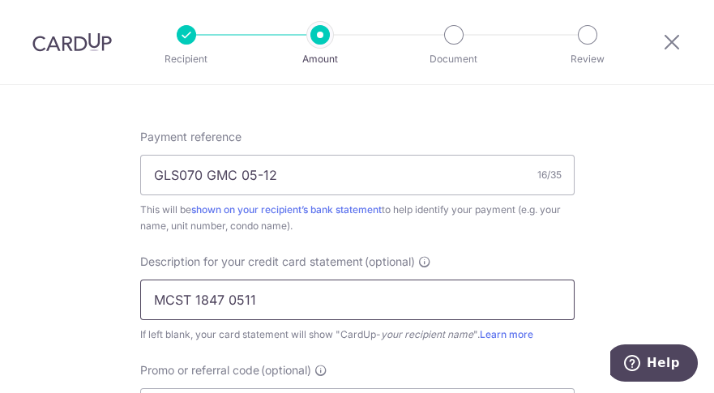
click at [262, 299] on input "MCST 1847 0511" at bounding box center [357, 299] width 434 height 41
type input "MCST 1847 0512"
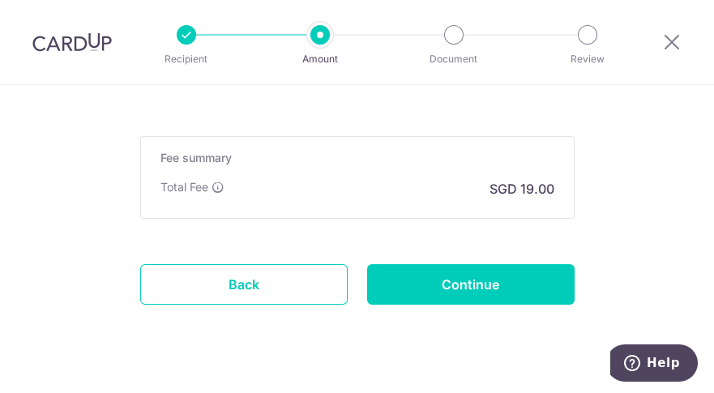
scroll to position [1412, 0]
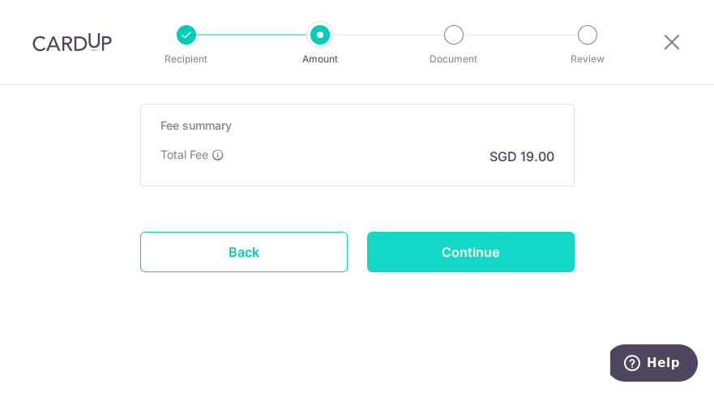
click at [484, 249] on input "Continue" at bounding box center [470, 252] width 207 height 41
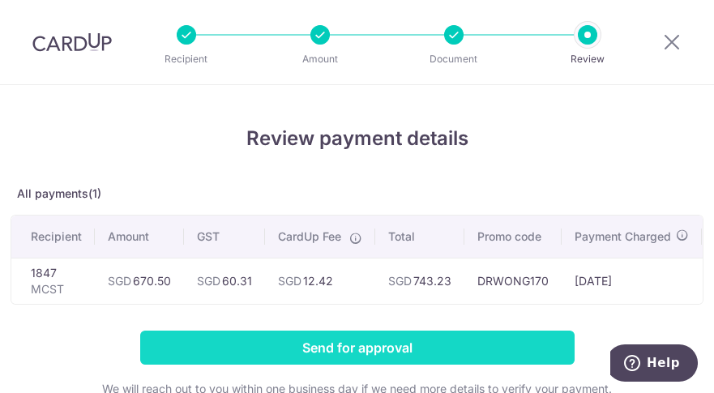
click at [424, 356] on input "Send for approval" at bounding box center [357, 347] width 434 height 34
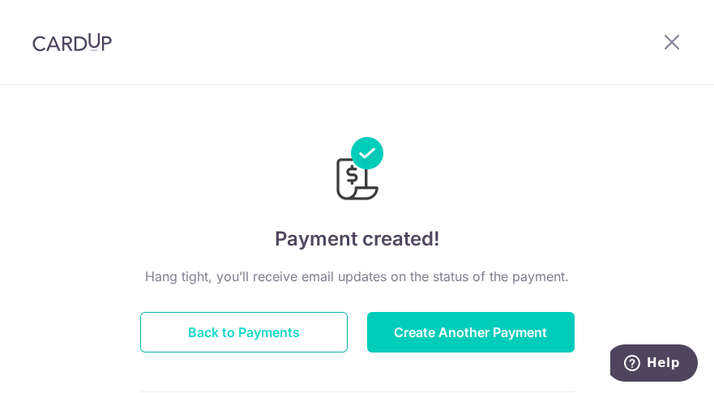
drag, startPoint x: 288, startPoint y: 337, endPoint x: 313, endPoint y: 324, distance: 27.5
click at [288, 337] on button "Back to Payments" at bounding box center [243, 332] width 207 height 41
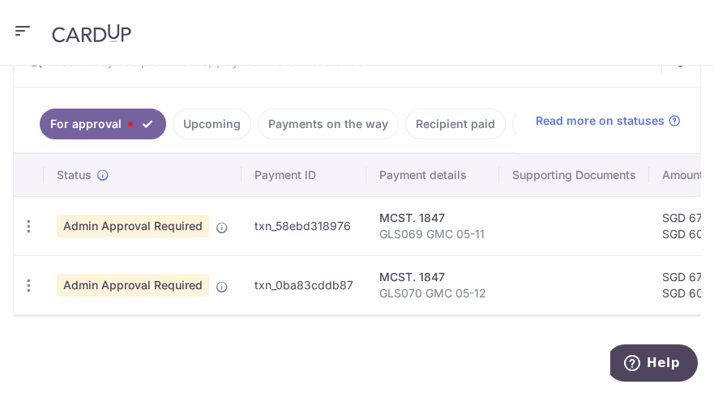
click at [18, 32] on icon "button" at bounding box center [22, 31] width 19 height 20
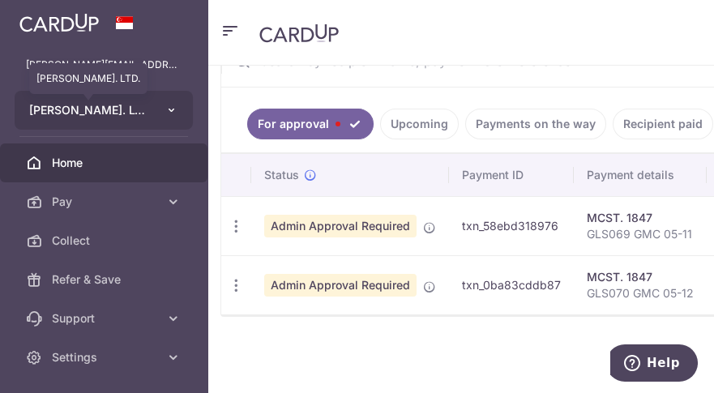
click at [135, 107] on span "GIDEON T.D. PTE. LTD." at bounding box center [89, 110] width 120 height 16
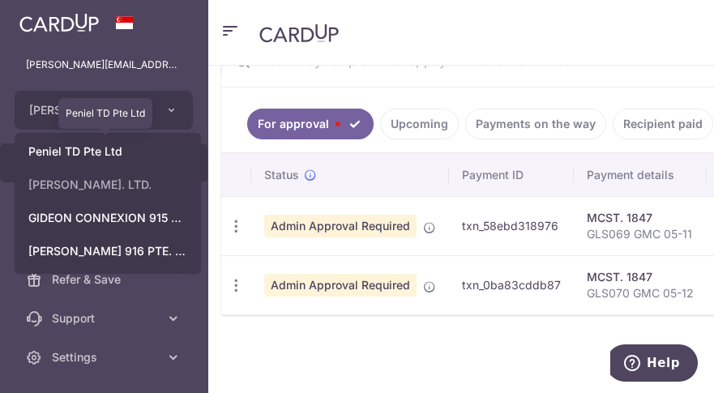
click at [139, 155] on link "Peniel TD Pte Ltd" at bounding box center [107, 151] width 185 height 29
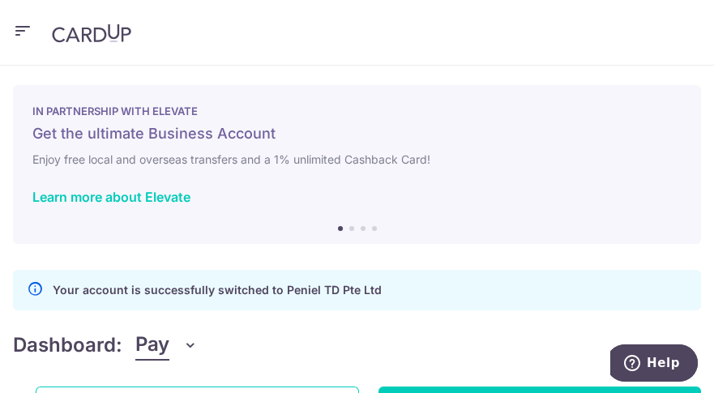
click at [23, 27] on icon "button" at bounding box center [22, 31] width 19 height 20
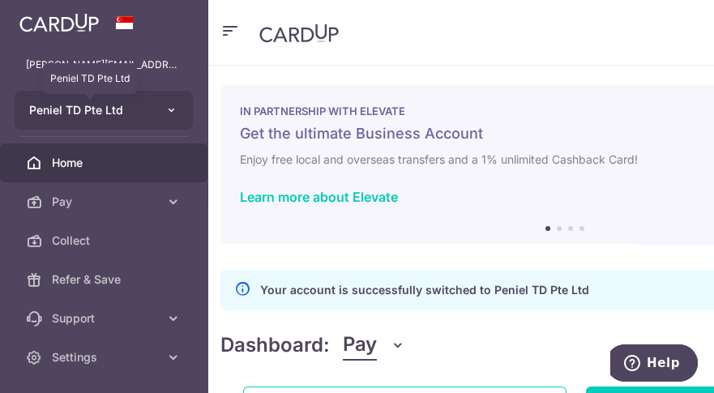
click at [139, 111] on span "Peniel TD Pte Ltd" at bounding box center [89, 110] width 120 height 16
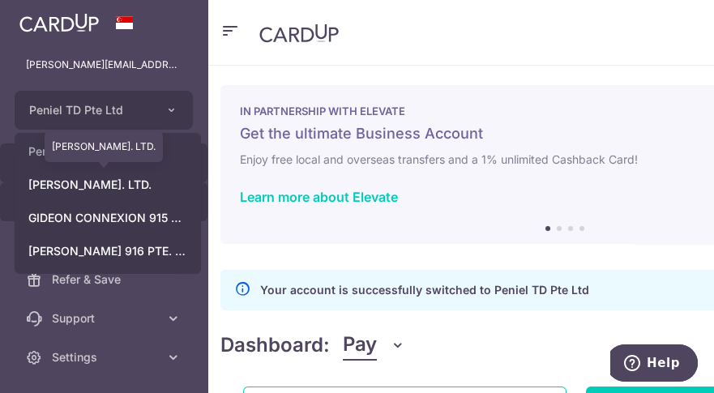
click at [132, 185] on link "GIDEON T.D. PTE. LTD." at bounding box center [107, 184] width 185 height 29
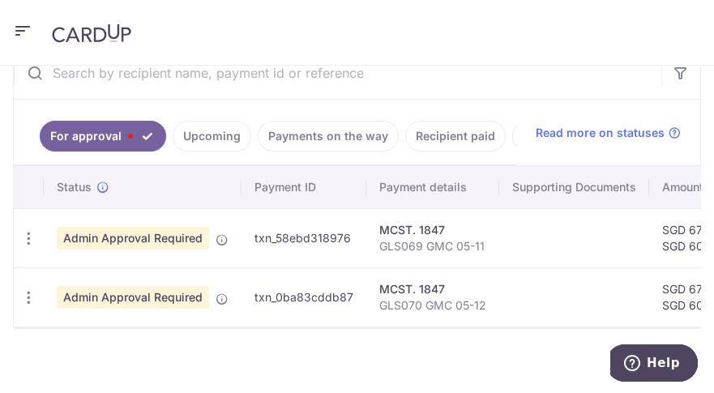
scroll to position [443, 0]
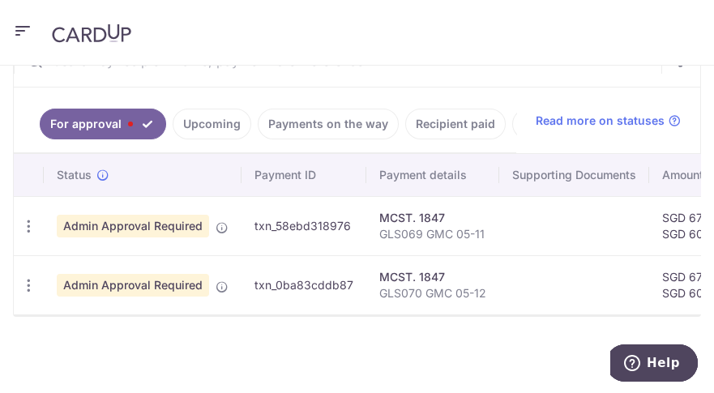
click at [18, 26] on icon "button" at bounding box center [22, 31] width 19 height 20
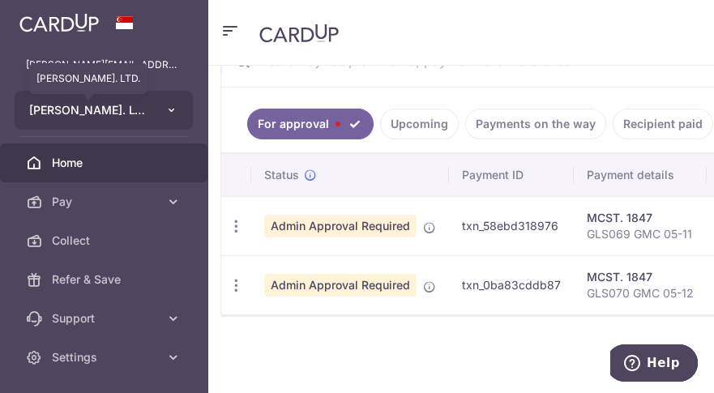
click at [113, 116] on span "GIDEON T.D. PTE. LTD." at bounding box center [89, 110] width 120 height 16
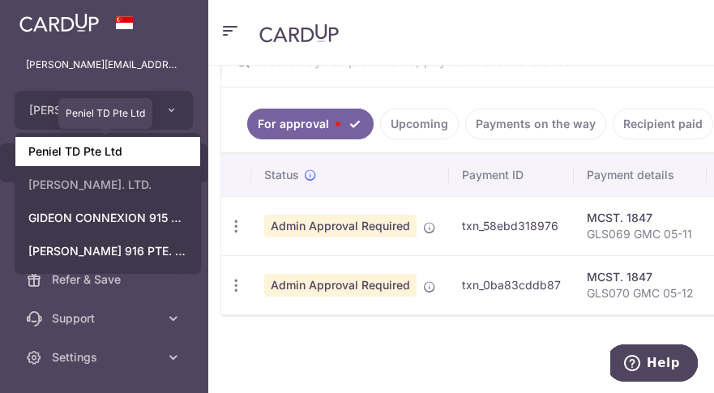
click at [126, 156] on link "Peniel TD Pte Ltd" at bounding box center [107, 151] width 185 height 29
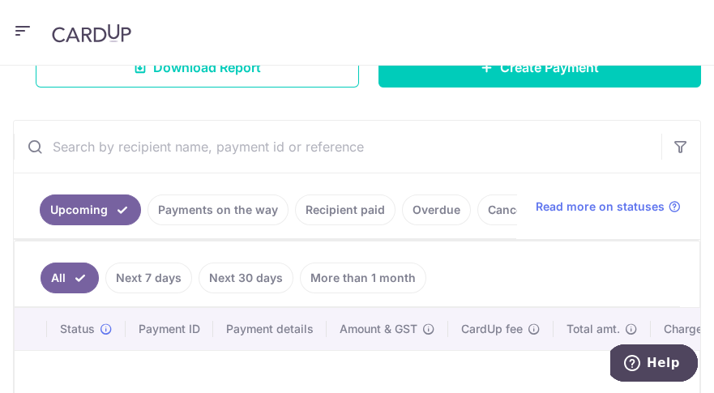
scroll to position [339, 0]
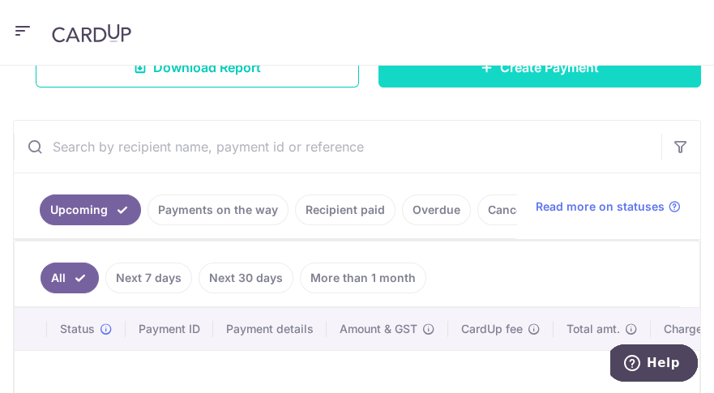
click at [532, 79] on link "Create Payment" at bounding box center [539, 67] width 323 height 41
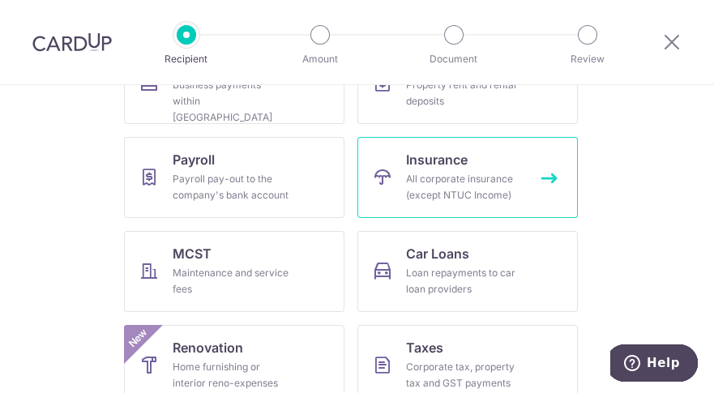
scroll to position [214, 0]
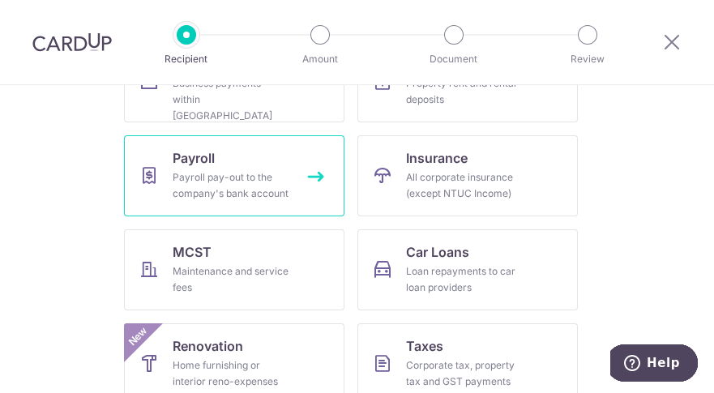
click at [260, 184] on div "Payroll pay-out to the company's bank account" at bounding box center [231, 185] width 117 height 32
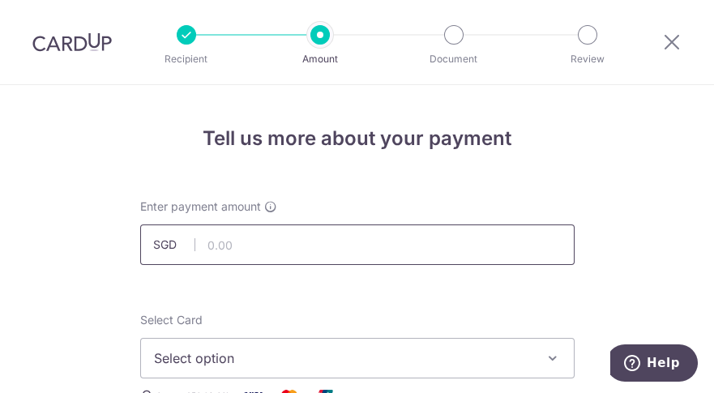
click at [228, 239] on input "text" at bounding box center [357, 244] width 434 height 41
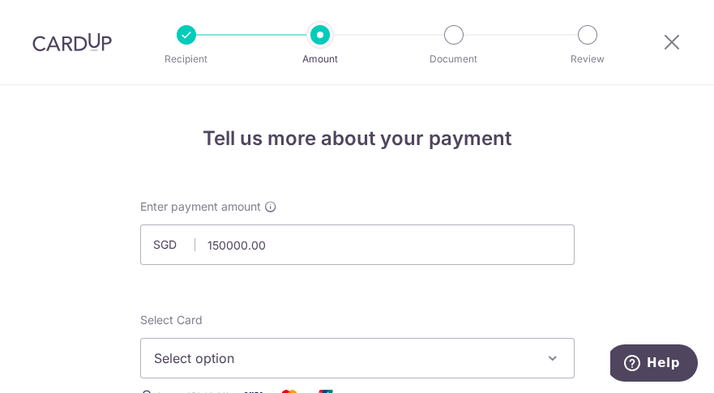
type input "150,000.00"
click at [254, 361] on span "Select option" at bounding box center [342, 357] width 377 height 19
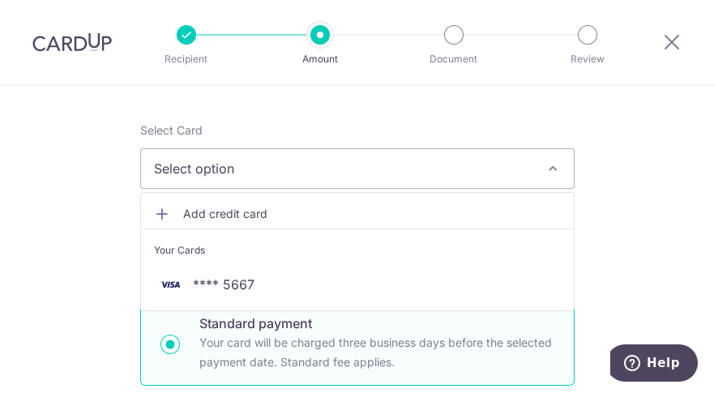
scroll to position [226, 0]
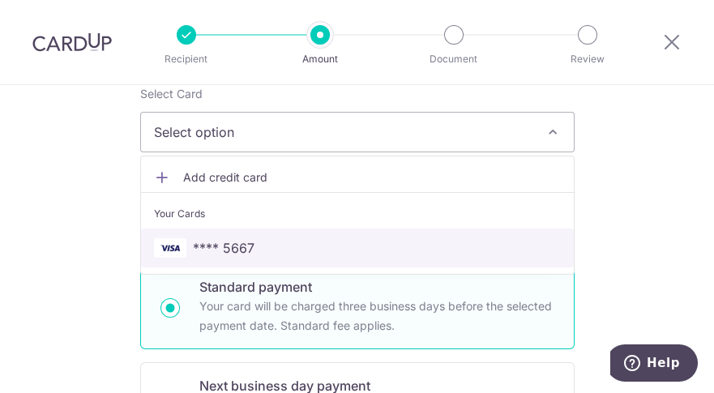
click at [228, 253] on span "**** 5667" at bounding box center [224, 247] width 62 height 19
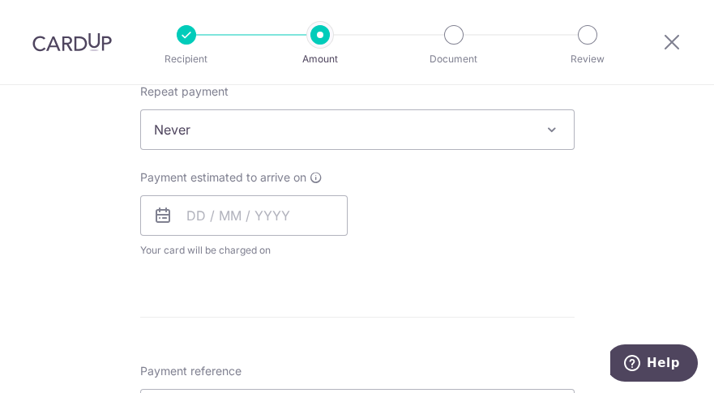
scroll to position [684, 0]
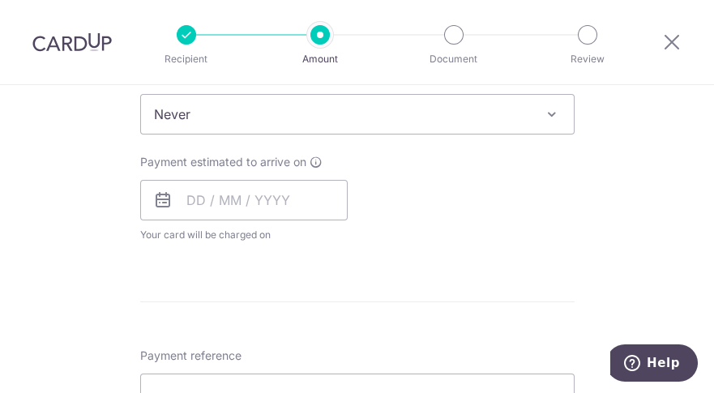
click at [159, 198] on icon at bounding box center [162, 199] width 19 height 19
click at [185, 191] on input "text" at bounding box center [243, 200] width 207 height 41
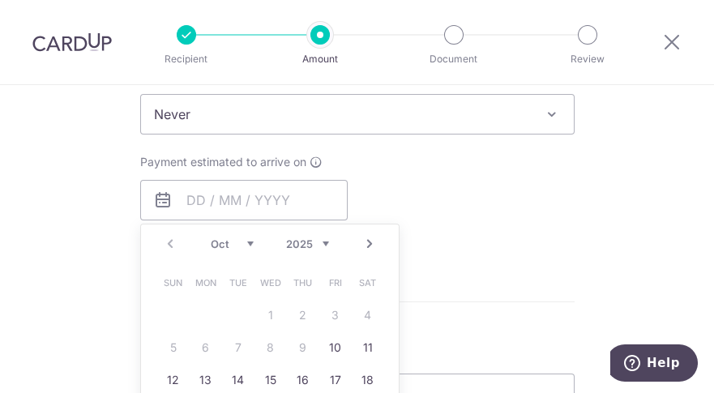
click at [344, 383] on td "17" at bounding box center [335, 380] width 32 height 32
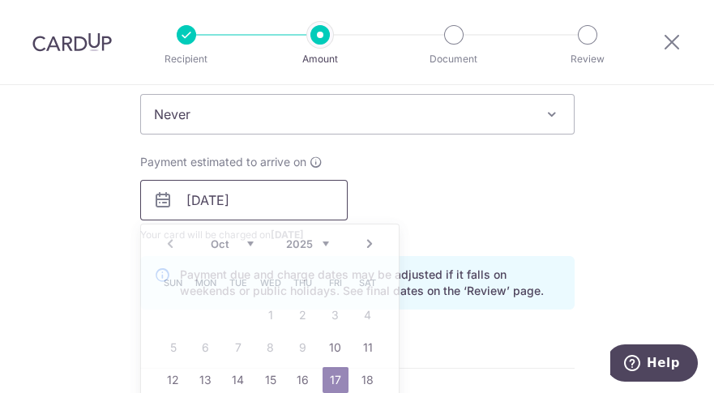
click at [182, 199] on input "17/10/2025" at bounding box center [243, 200] width 207 height 41
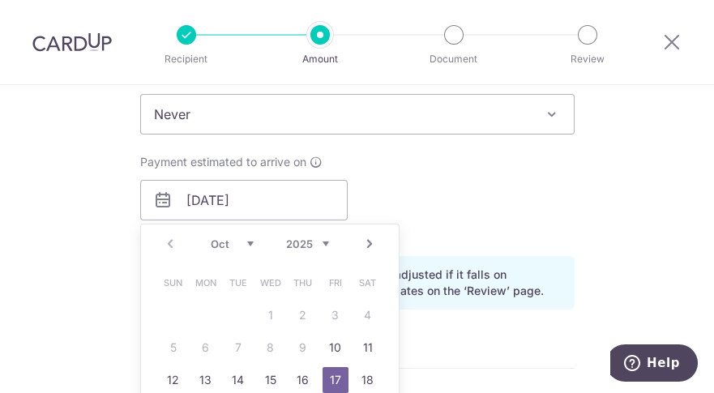
click at [634, 194] on div "Tell us more about your payment Enter payment amount SGD 150,000.00 150000.00 S…" at bounding box center [357, 216] width 714 height 1631
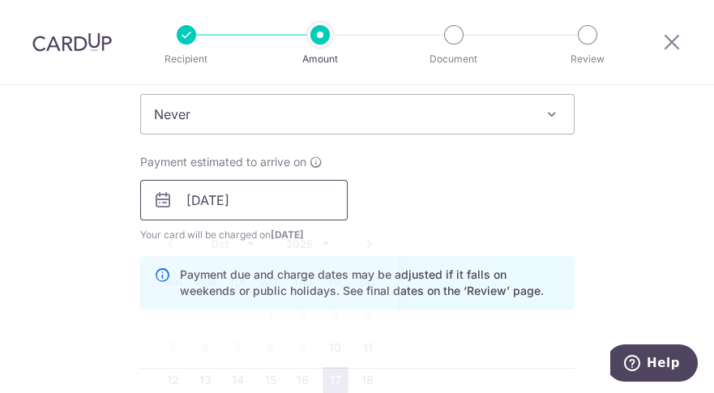
click at [183, 195] on input "17/10/2025" at bounding box center [243, 200] width 207 height 41
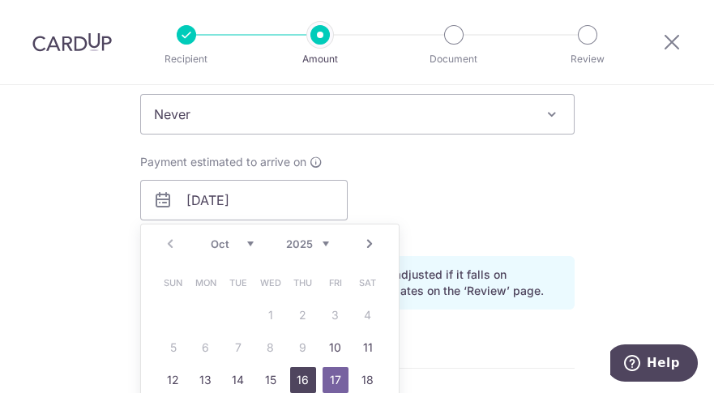
click at [299, 379] on link "16" at bounding box center [303, 380] width 26 height 26
type input "16/10/2025"
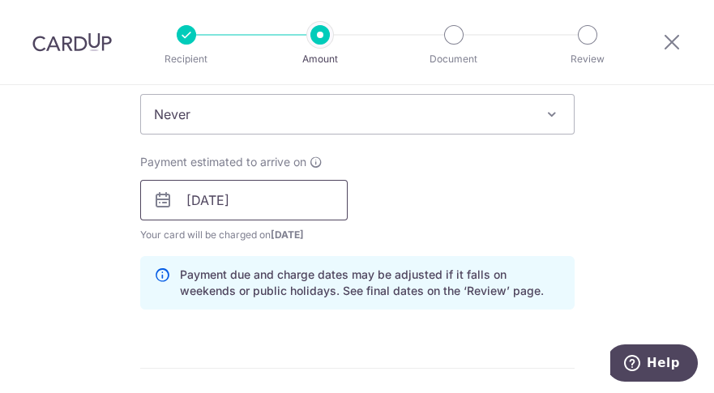
click at [186, 205] on input "16/10/2025" at bounding box center [243, 200] width 207 height 41
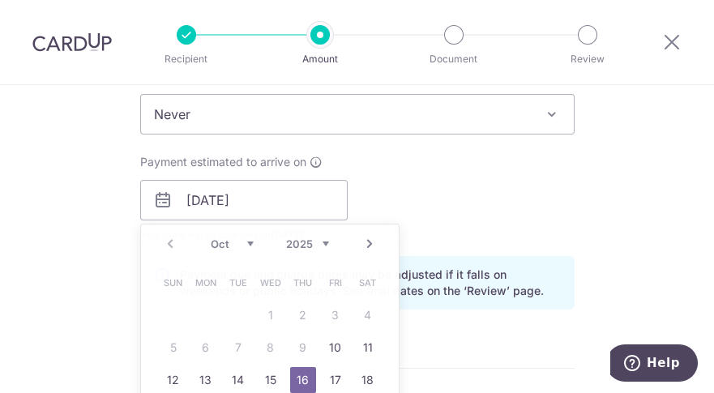
click at [618, 190] on div "Tell us more about your payment Enter payment amount SGD 150,000.00 150000.00 S…" at bounding box center [357, 216] width 714 height 1631
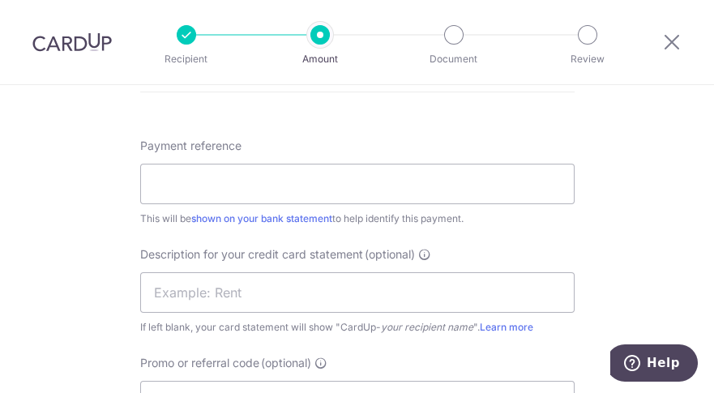
scroll to position [969, 0]
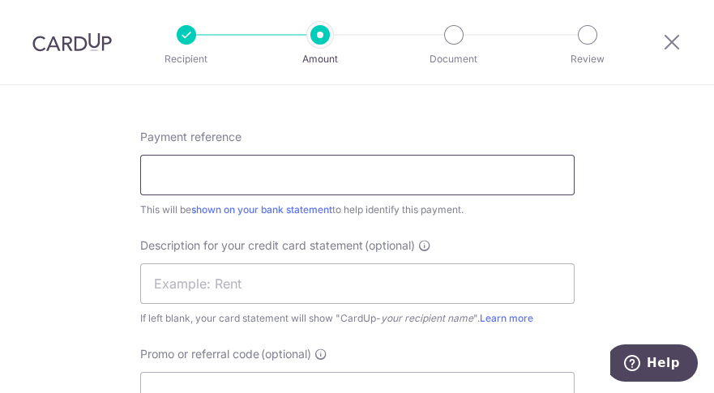
click at [172, 177] on input "Payment reference" at bounding box center [357, 175] width 434 height 41
type input "Director Fees Sep 25"
type input "Dir Fee Sep 25"
type input "DRWONG170"
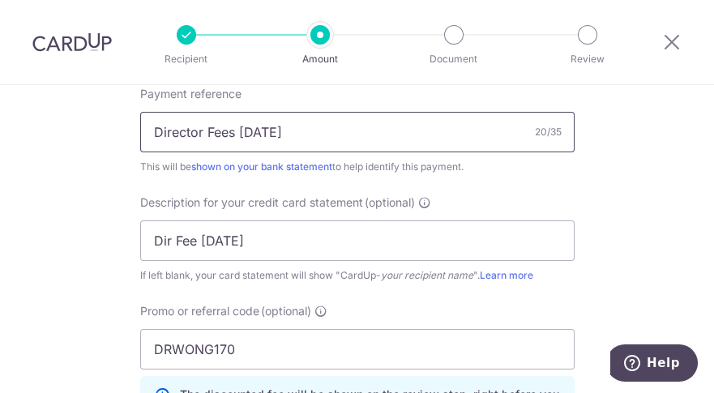
scroll to position [1014, 0]
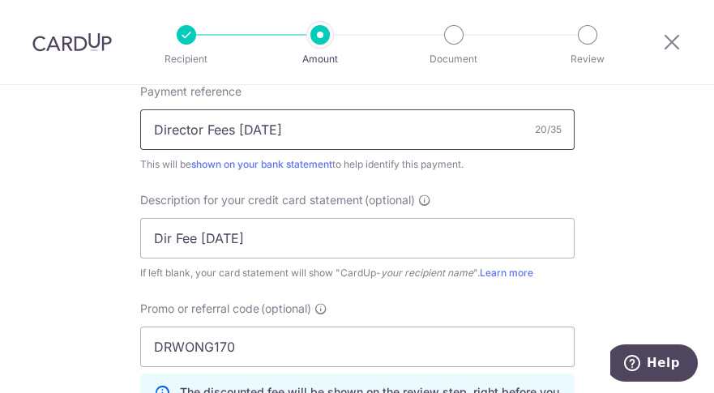
click at [255, 130] on input "Director Fees Sep 25" at bounding box center [357, 129] width 434 height 41
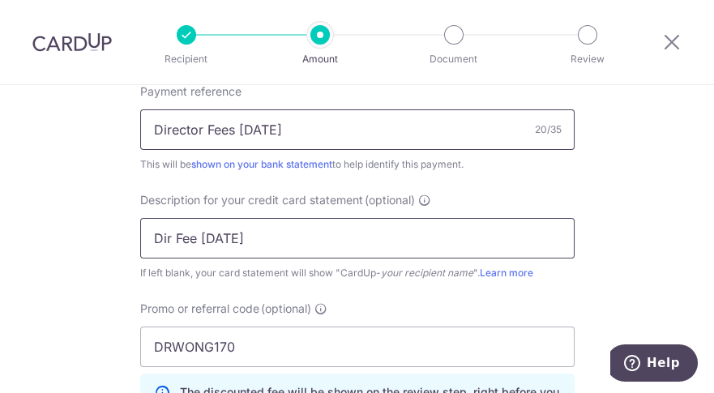
type input "Director Fees Oct 25"
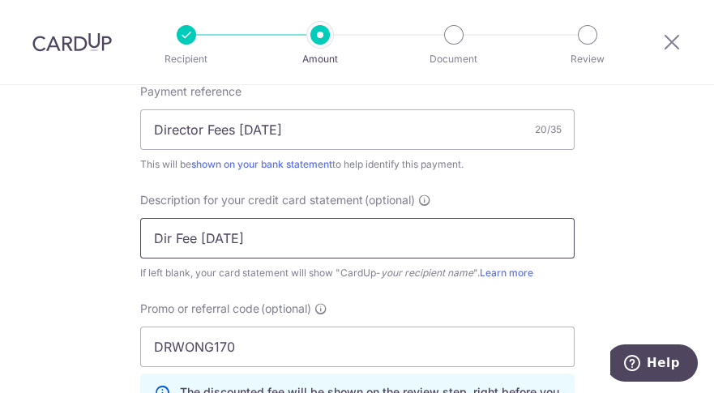
click at [219, 240] on input "Dir Fee Sep 25" at bounding box center [357, 238] width 434 height 41
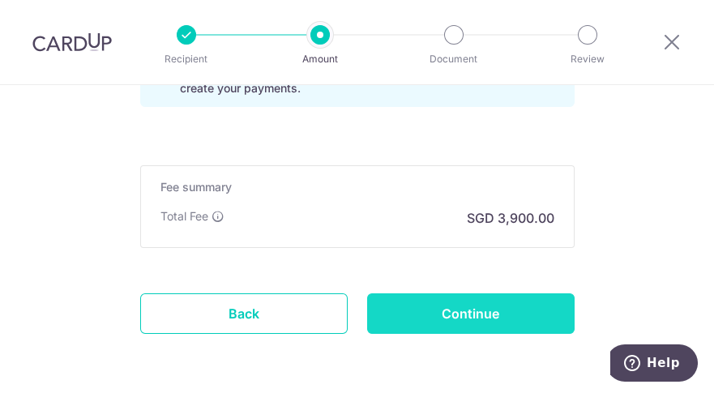
type input "Dir Fee Oct 25"
click at [479, 309] on input "Continue" at bounding box center [470, 313] width 207 height 41
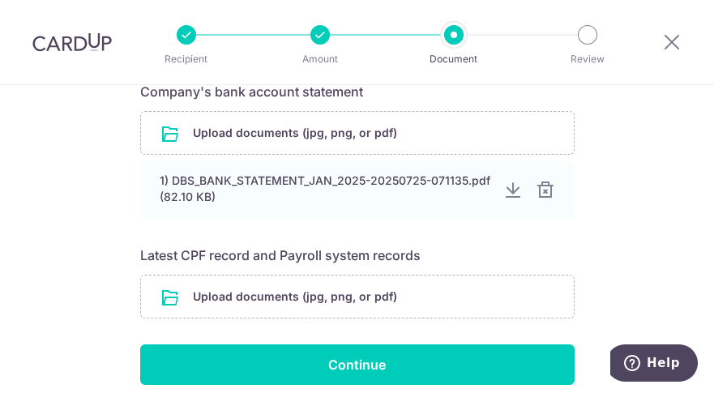
scroll to position [317, 0]
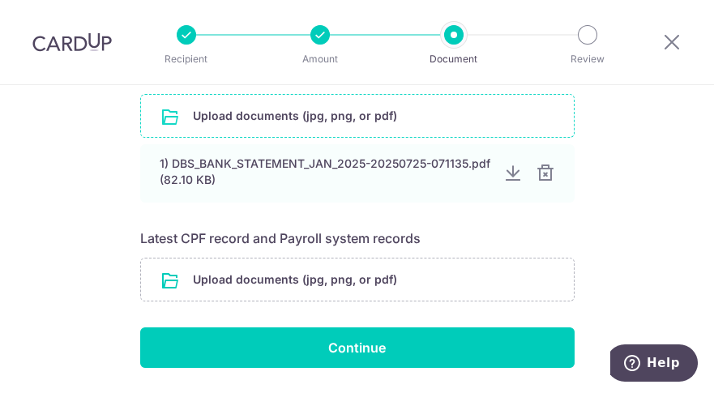
click at [382, 112] on input "file" at bounding box center [357, 116] width 433 height 42
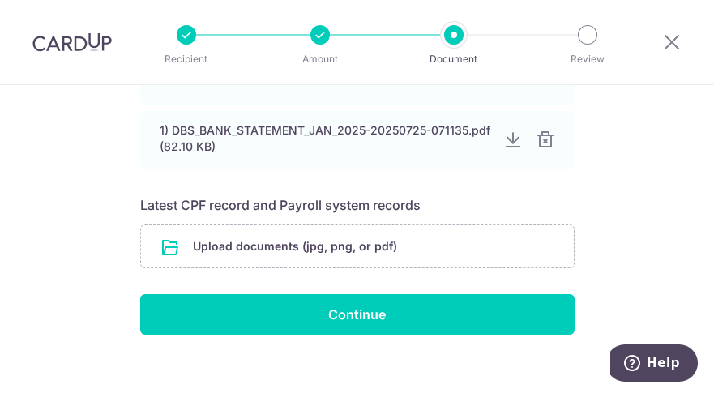
scroll to position [428, 0]
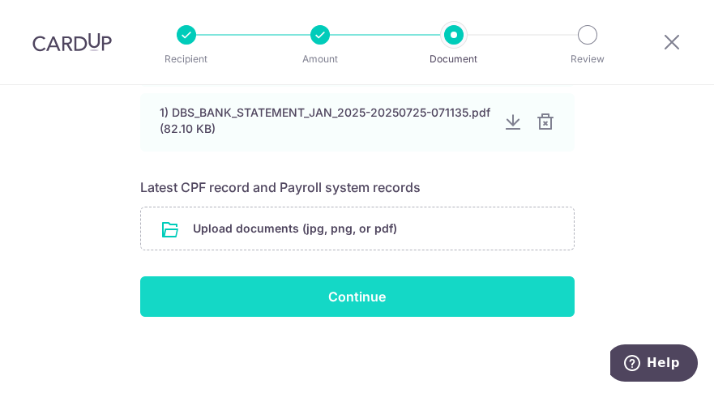
click at [356, 296] on input "Continue" at bounding box center [357, 296] width 434 height 41
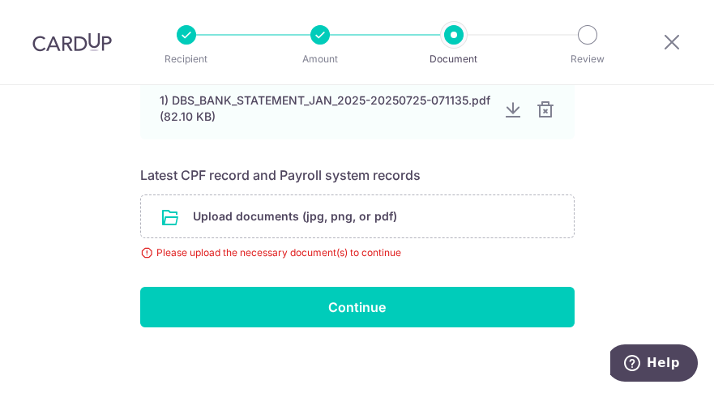
scroll to position [454, 0]
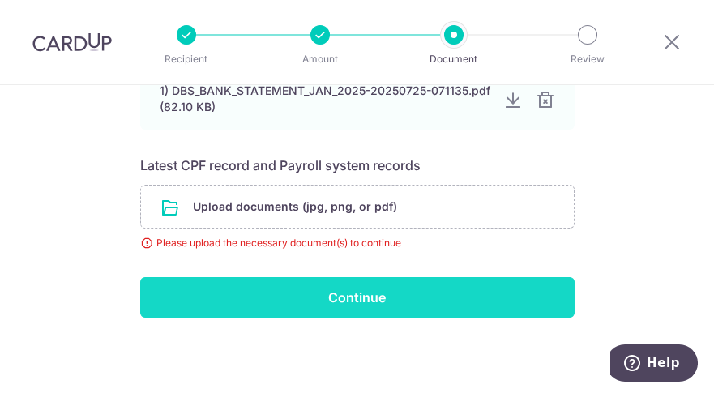
click at [373, 301] on input "Continue" at bounding box center [357, 297] width 434 height 41
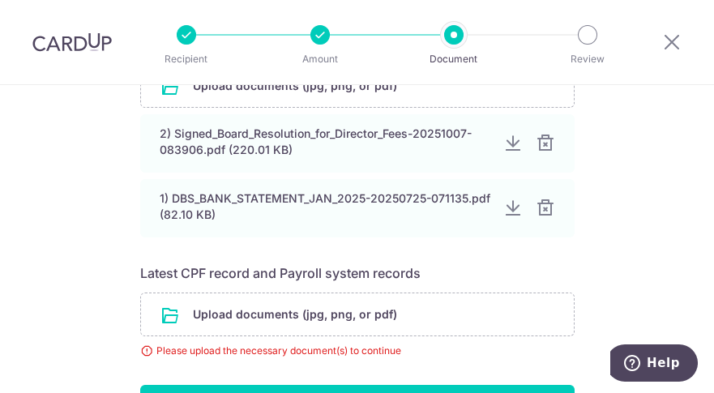
scroll to position [350, 0]
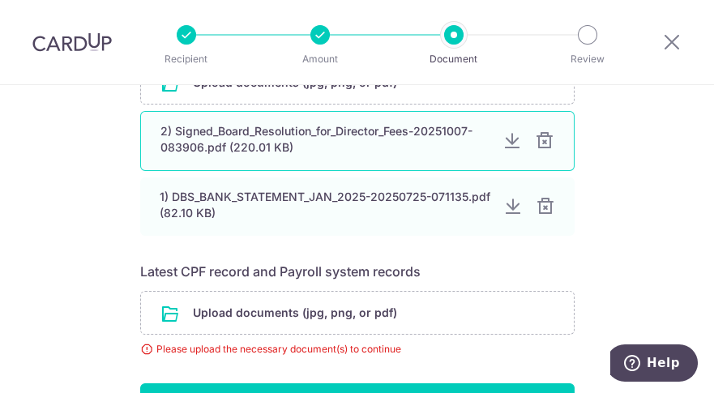
click at [508, 143] on div at bounding box center [511, 140] width 19 height 19
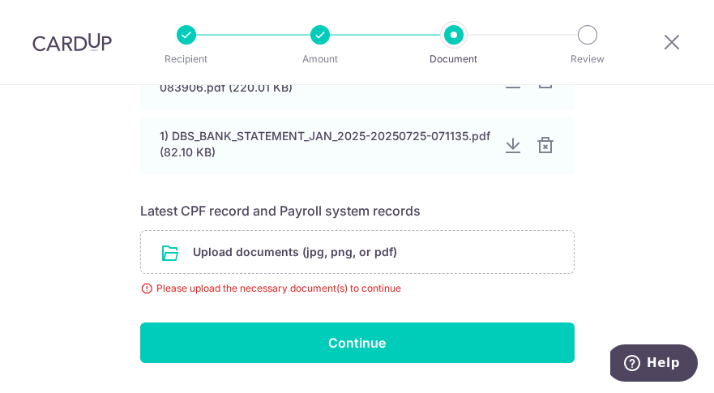
scroll to position [454, 0]
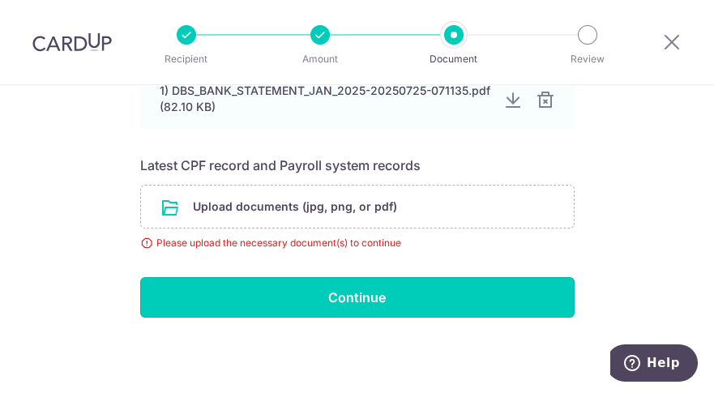
click at [352, 296] on input "Continue" at bounding box center [357, 297] width 434 height 41
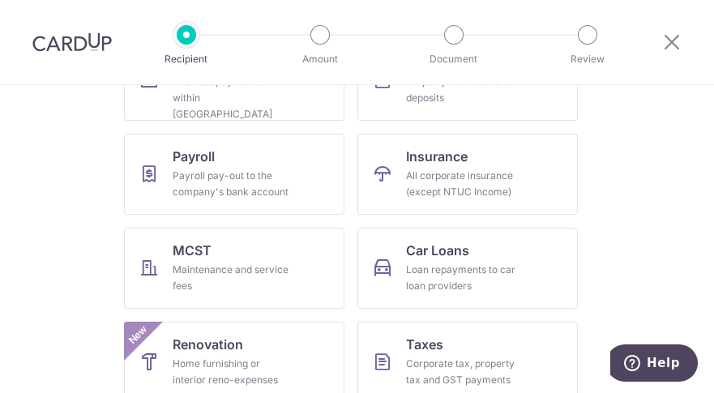
scroll to position [279, 0]
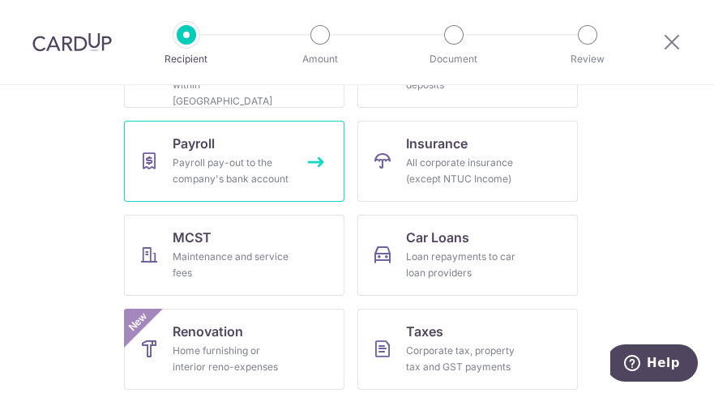
click at [190, 153] on link "Payroll Payroll pay-out to the company's bank account" at bounding box center [234, 161] width 220 height 81
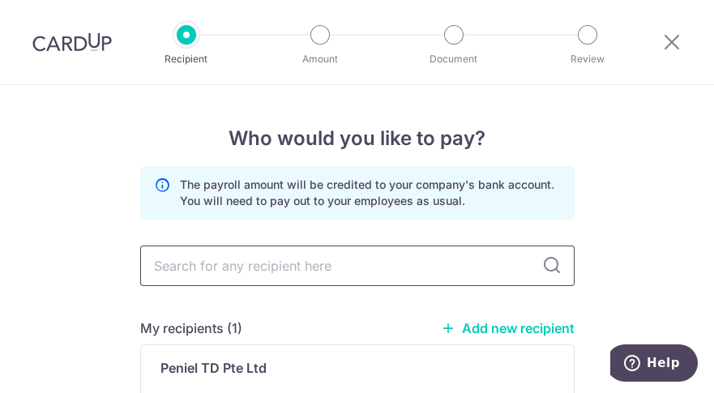
click at [245, 260] on input "text" at bounding box center [357, 265] width 434 height 41
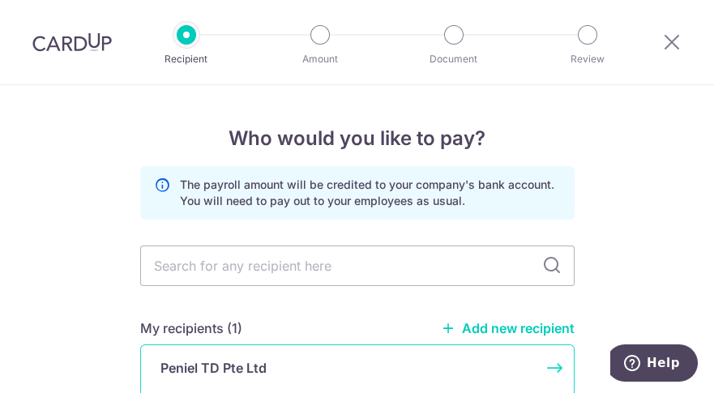
drag, startPoint x: 237, startPoint y: 366, endPoint x: 249, endPoint y: 358, distance: 14.6
click at [241, 363] on p "Peniel TD Pte Ltd" at bounding box center [213, 367] width 106 height 19
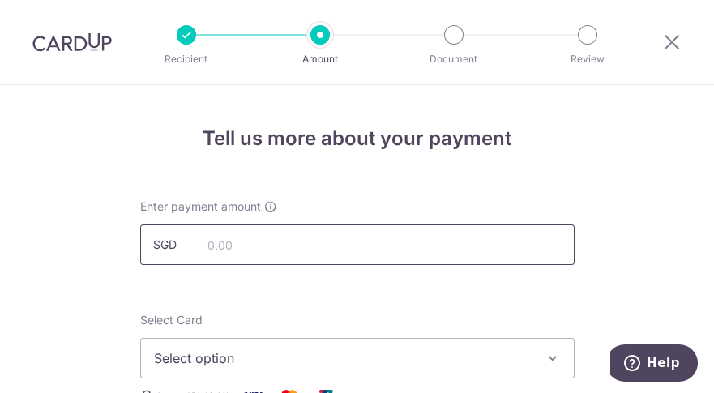
click at [245, 245] on input "text" at bounding box center [357, 244] width 434 height 41
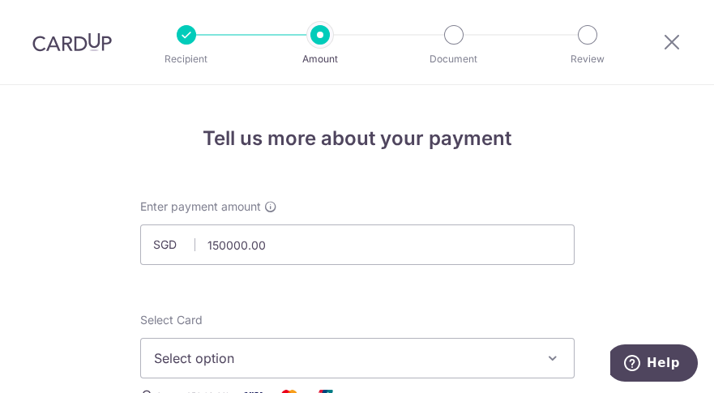
type input "150,000.00"
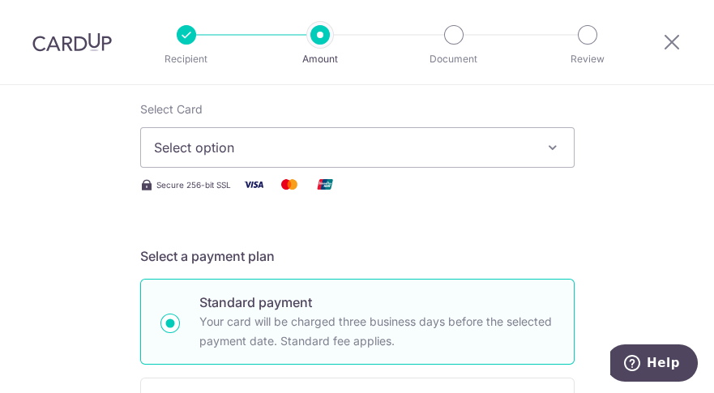
scroll to position [213, 0]
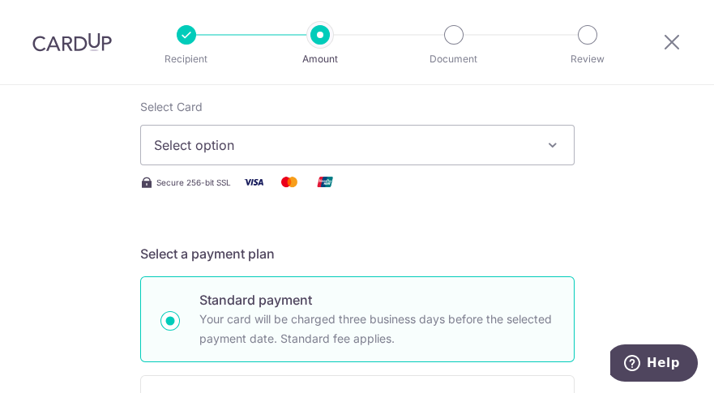
click at [248, 147] on span "Select option" at bounding box center [342, 144] width 377 height 19
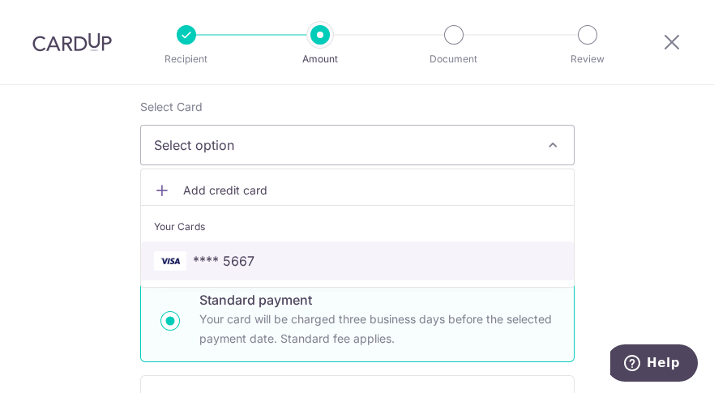
click at [226, 270] on link "**** 5667" at bounding box center [357, 260] width 433 height 39
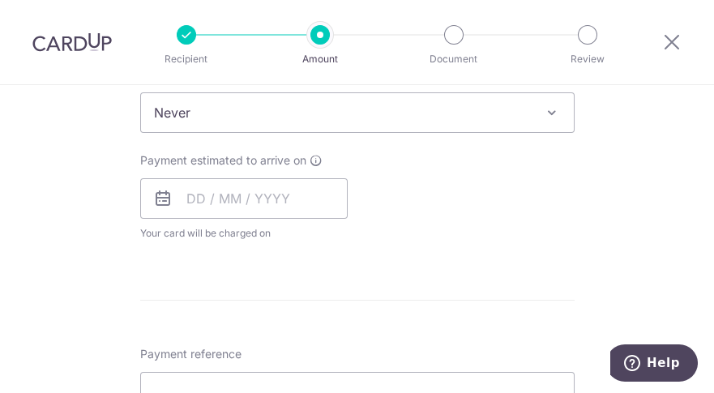
scroll to position [687, 0]
click at [180, 194] on input "text" at bounding box center [243, 197] width 207 height 41
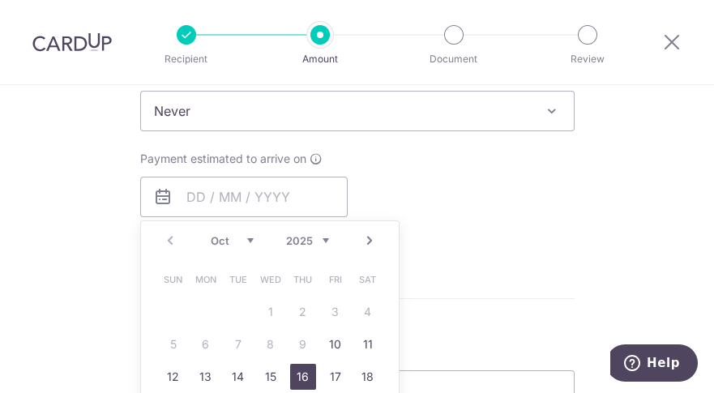
click at [301, 381] on link "16" at bounding box center [303, 377] width 26 height 26
type input "[DATE]"
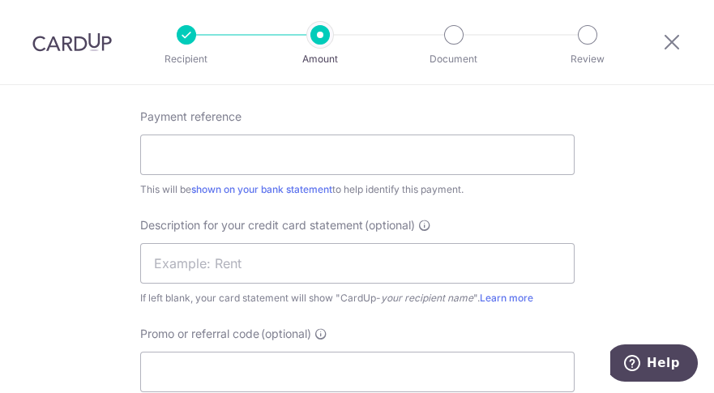
scroll to position [996, 0]
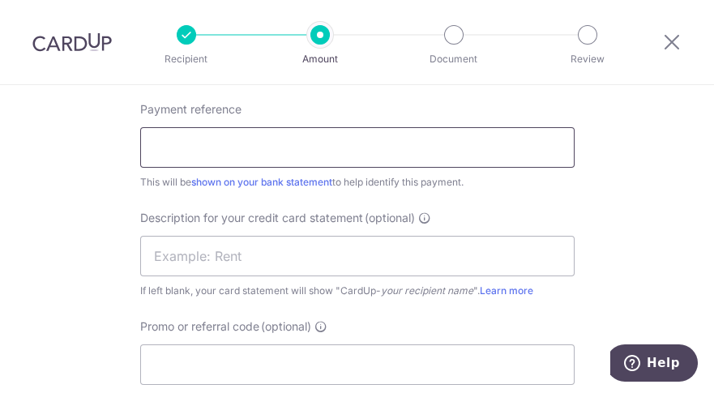
click at [228, 148] on input "Payment reference" at bounding box center [357, 147] width 434 height 41
type input "Director Fees Oct 25"
type input "Dir Fee Oct 25"
type input "DRWONG170"
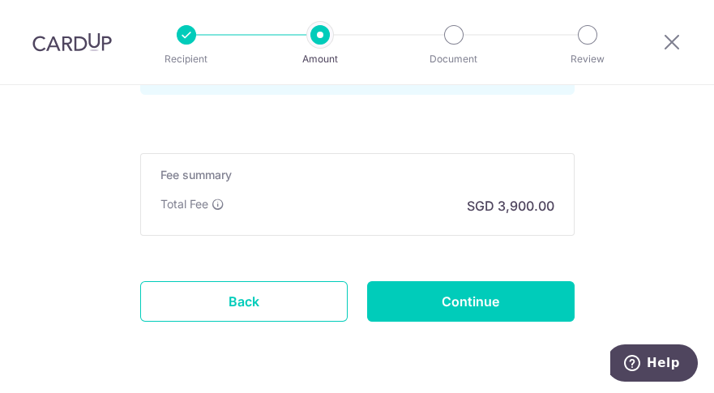
scroll to position [1348, 0]
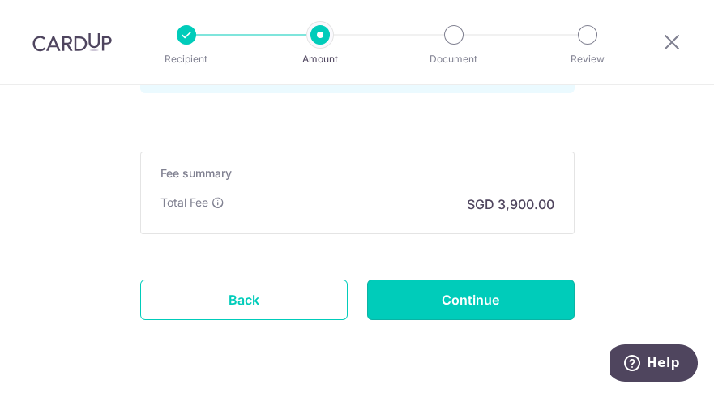
drag, startPoint x: 483, startPoint y: 298, endPoint x: 394, endPoint y: 254, distance: 98.5
click at [484, 298] on input "Continue" at bounding box center [470, 299] width 207 height 41
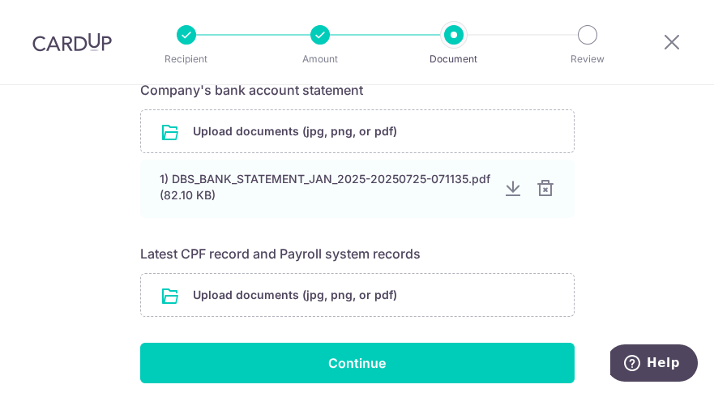
scroll to position [315, 0]
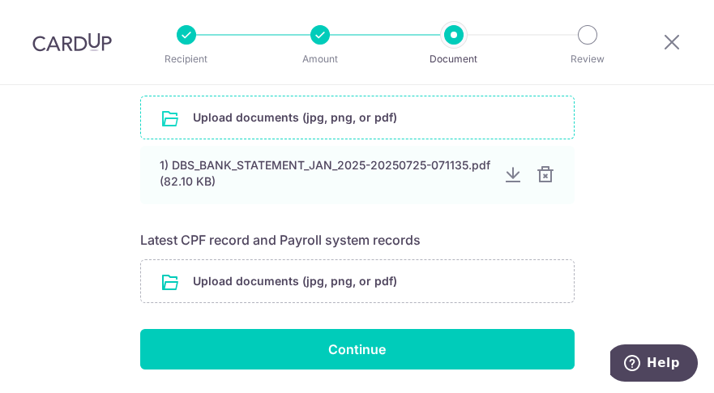
click at [335, 122] on input "file" at bounding box center [357, 117] width 433 height 42
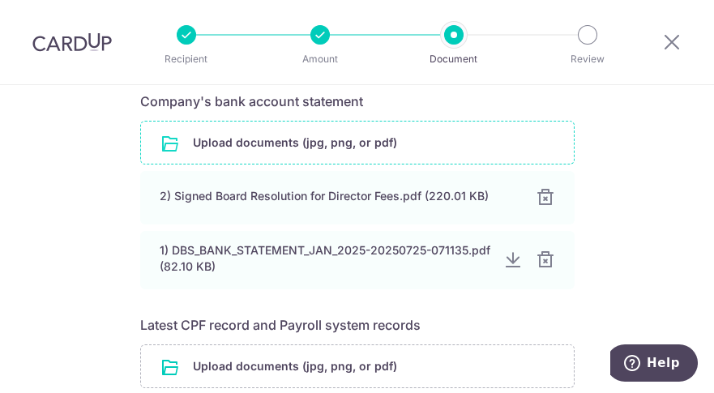
scroll to position [258, 0]
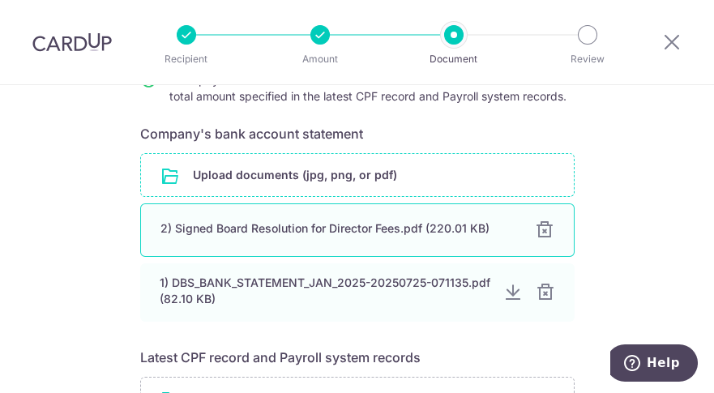
click at [538, 232] on div at bounding box center [544, 229] width 19 height 19
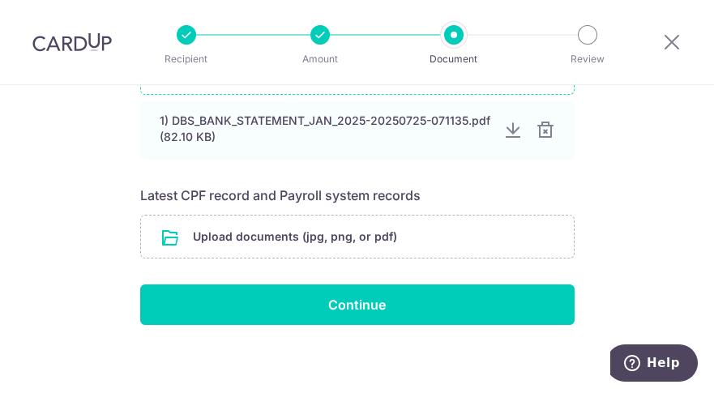
scroll to position [367, 0]
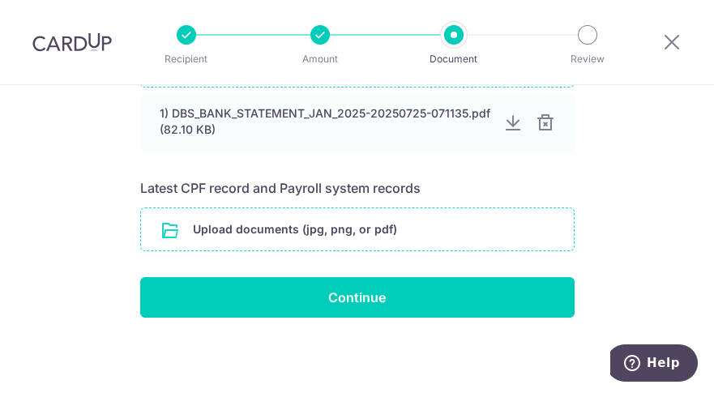
click at [225, 226] on input "file" at bounding box center [357, 229] width 433 height 42
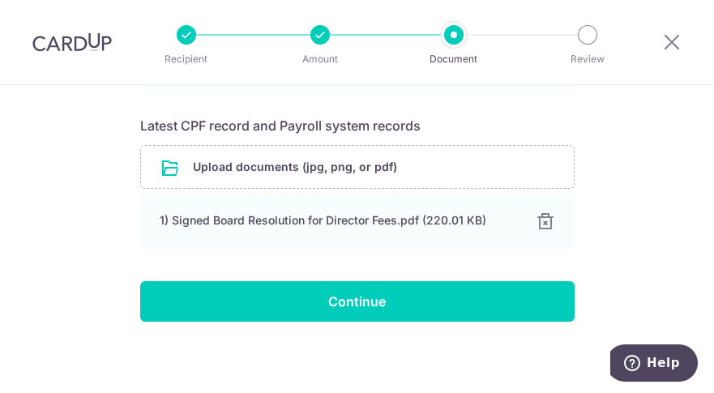
scroll to position [433, 0]
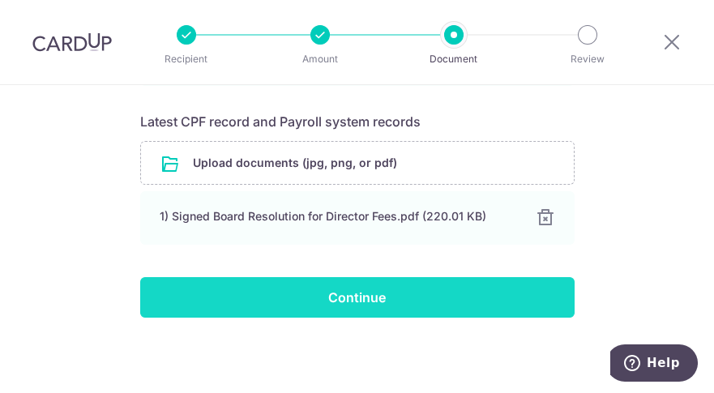
click at [365, 304] on input "Continue" at bounding box center [357, 297] width 434 height 41
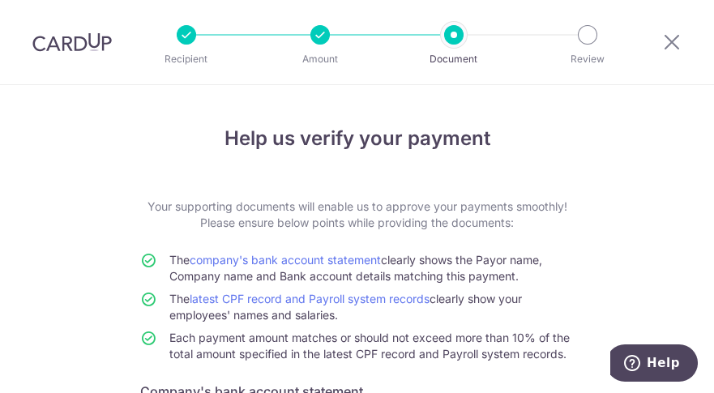
scroll to position [319, 0]
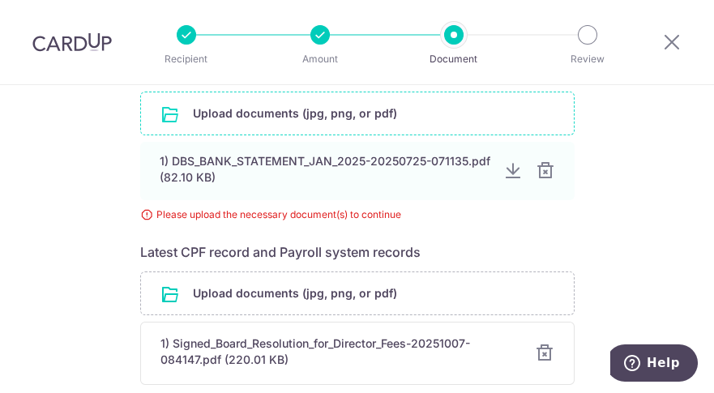
click at [265, 118] on input "file" at bounding box center [357, 113] width 433 height 42
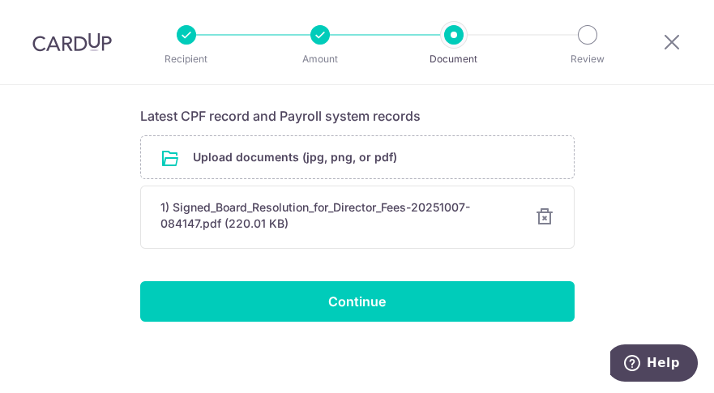
scroll to position [504, 0]
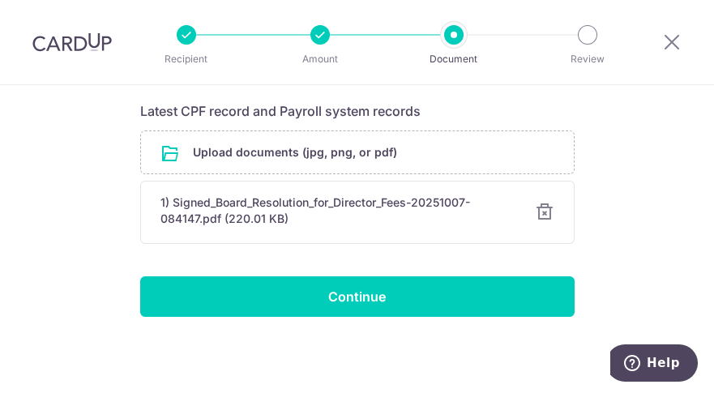
click at [361, 204] on div "1) Signed_Board_Resolution_for_Director_Fees-20251007-084147.pdf (220.01 KB)" at bounding box center [337, 210] width 355 height 32
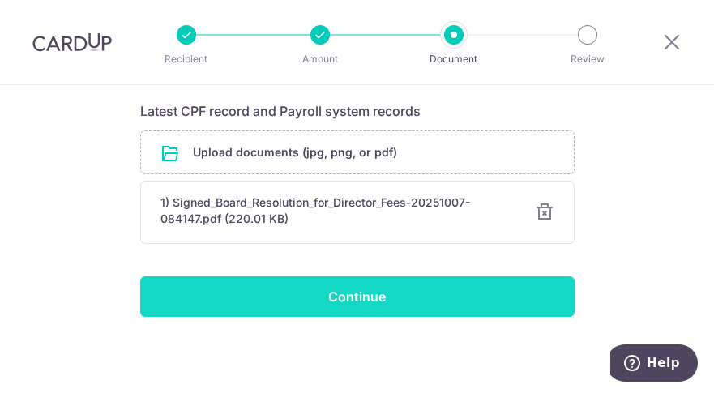
click at [328, 292] on input "Continue" at bounding box center [357, 296] width 434 height 41
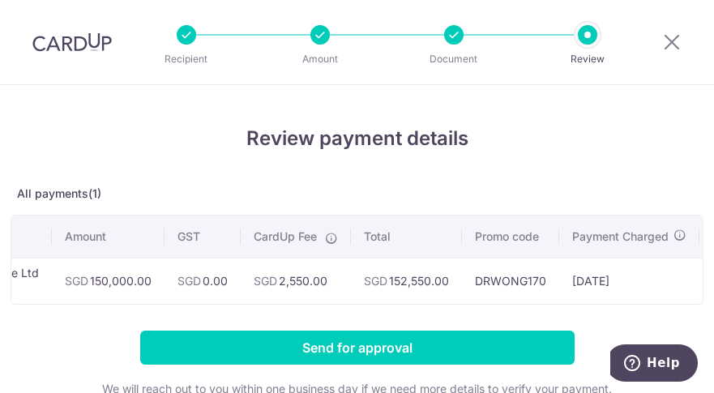
scroll to position [0, 290]
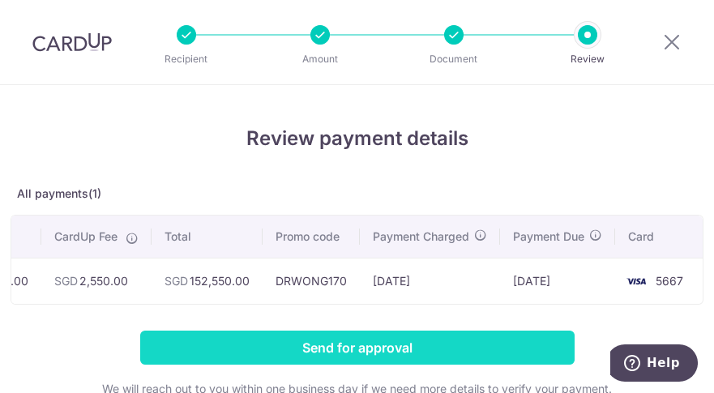
click at [369, 356] on input "Send for approval" at bounding box center [357, 347] width 434 height 34
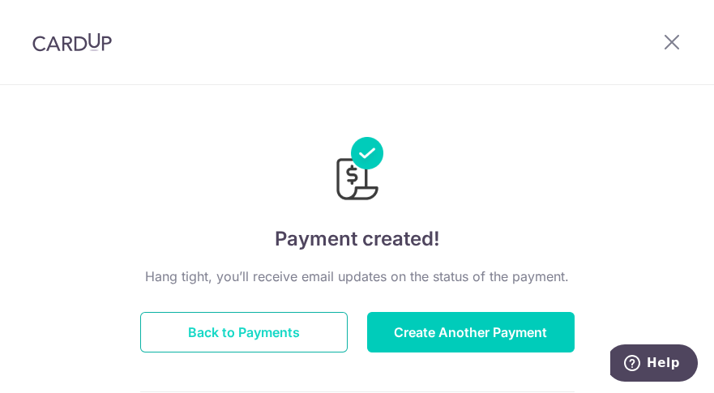
click at [309, 336] on button "Back to Payments" at bounding box center [243, 332] width 207 height 41
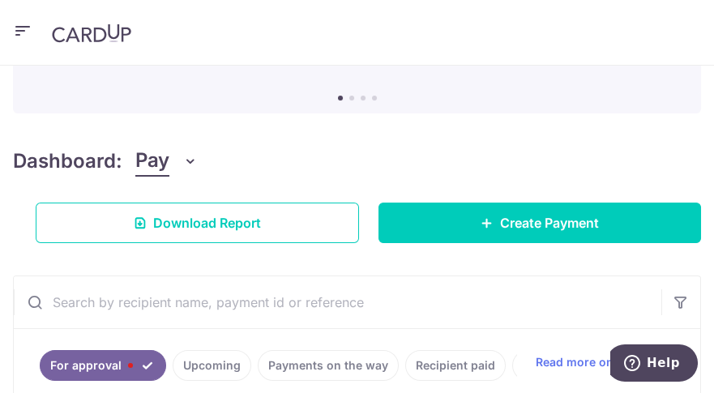
scroll to position [146, 0]
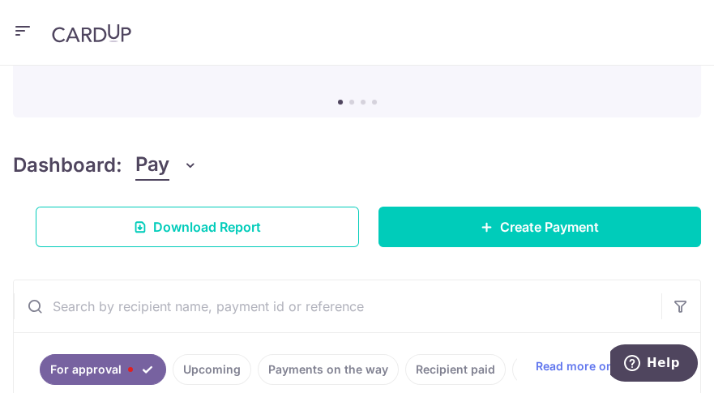
click at [26, 27] on icon "button" at bounding box center [22, 31] width 19 height 20
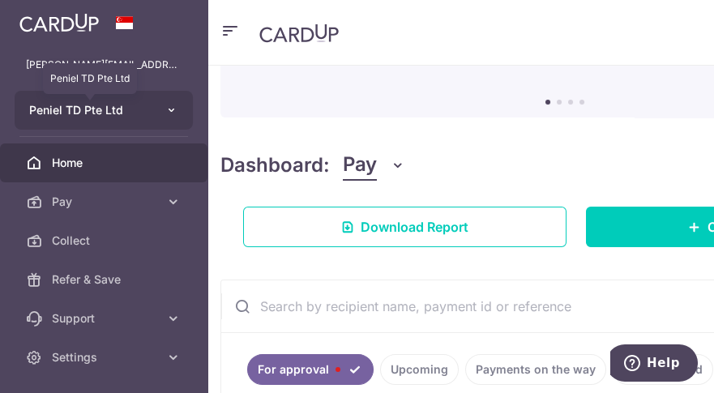
click at [81, 113] on span "Peniel TD Pte Ltd" at bounding box center [89, 110] width 120 height 16
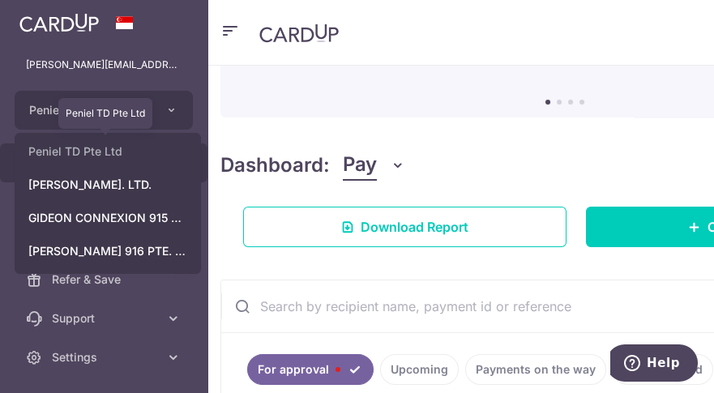
click at [126, 158] on link "Peniel TD Pte Ltd" at bounding box center [107, 151] width 185 height 29
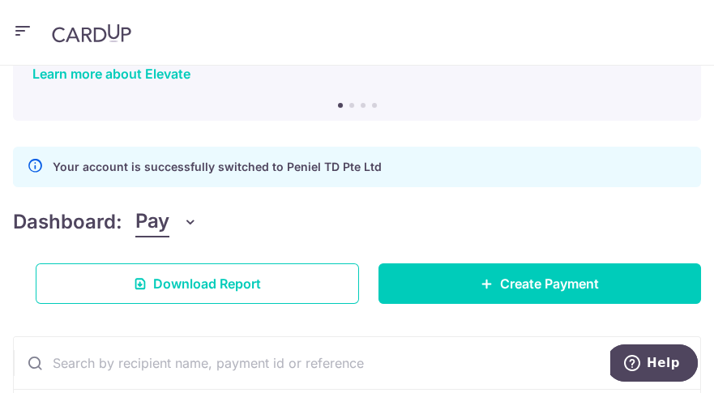
scroll to position [116, 0]
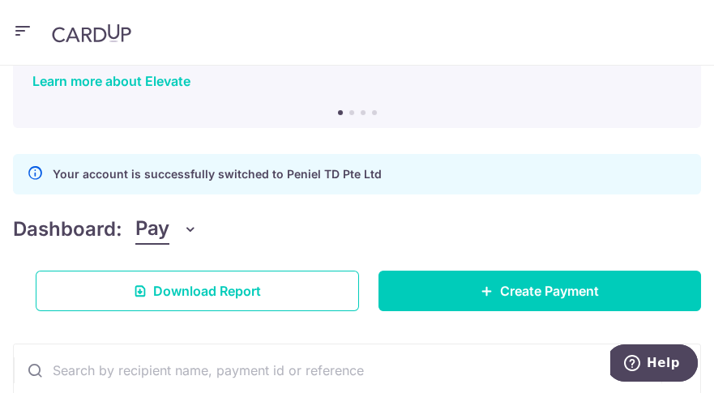
click at [18, 32] on icon "button" at bounding box center [22, 31] width 19 height 20
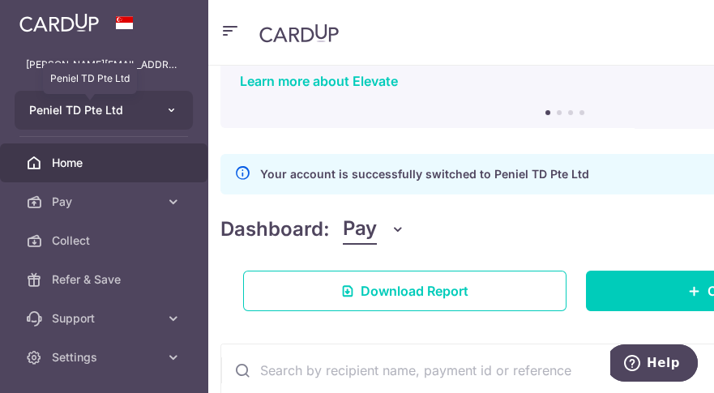
click at [122, 107] on span "Peniel TD Pte Ltd" at bounding box center [89, 110] width 120 height 16
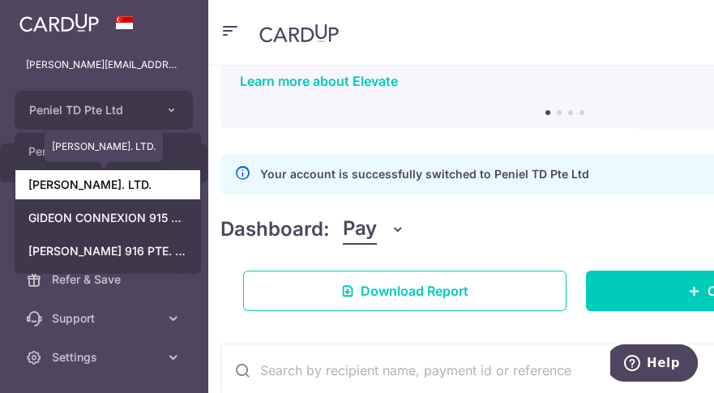
click at [139, 190] on link "GIDEON T.D. PTE. LTD." at bounding box center [107, 184] width 185 height 29
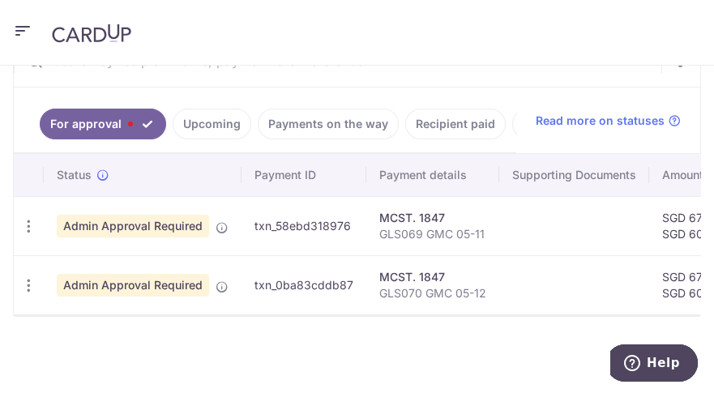
scroll to position [437, 0]
click at [13, 25] on icon "button" at bounding box center [22, 31] width 19 height 20
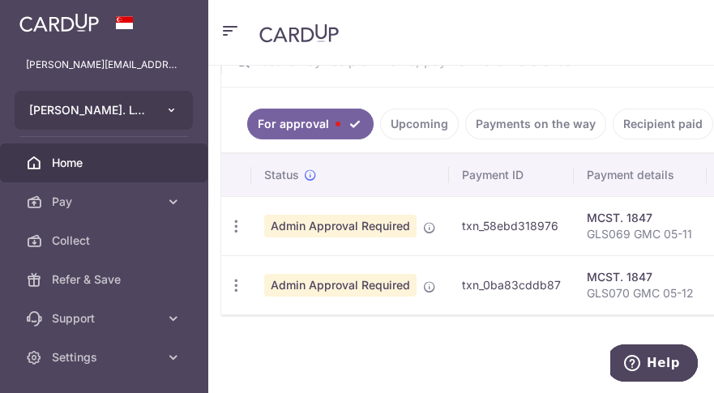
click at [149, 118] on button "GIDEON T.D. PTE. LTD." at bounding box center [104, 110] width 178 height 39
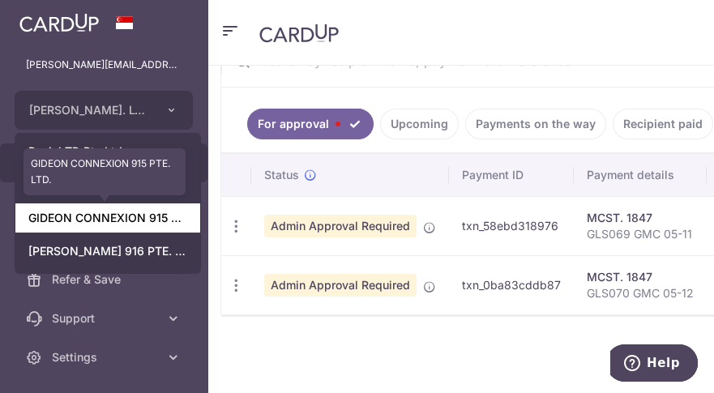
click at [163, 220] on link "GIDEON CONNEXION 915 PTE. LTD." at bounding box center [107, 217] width 185 height 29
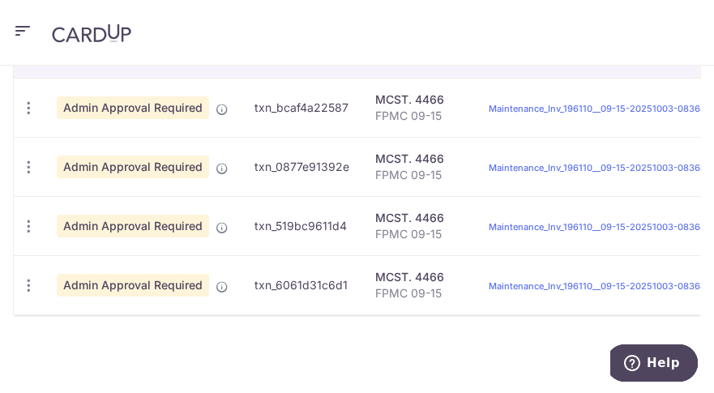
scroll to position [0, 0]
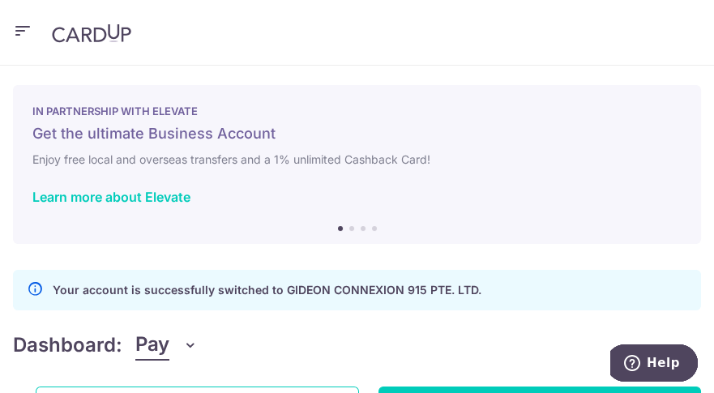
click at [23, 36] on icon "button" at bounding box center [22, 31] width 19 height 20
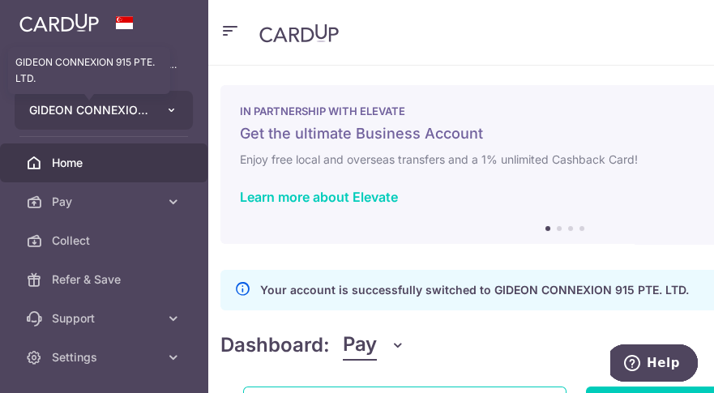
click at [134, 116] on span "GIDEON CONNEXION 915 PTE. LTD." at bounding box center [89, 110] width 120 height 16
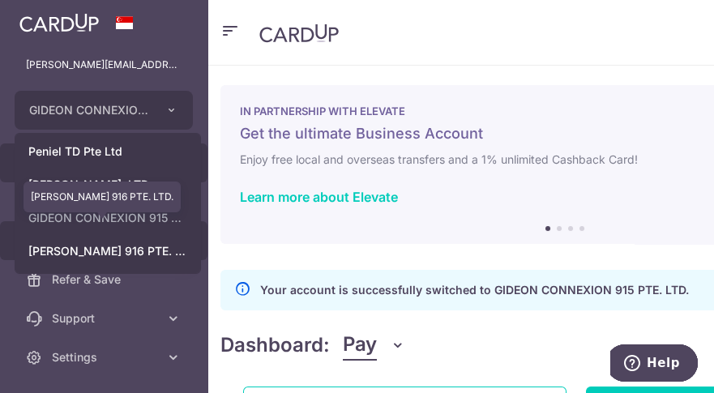
click at [155, 254] on link "GIDEON CONNEXION 916 PTE. LTD." at bounding box center [107, 251] width 185 height 29
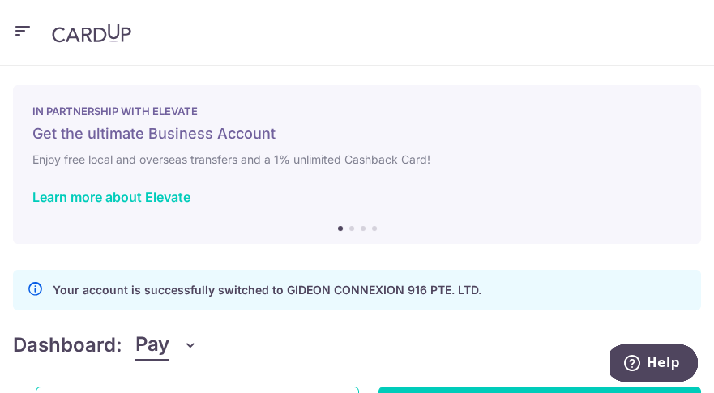
click at [19, 33] on icon "button" at bounding box center [22, 31] width 19 height 20
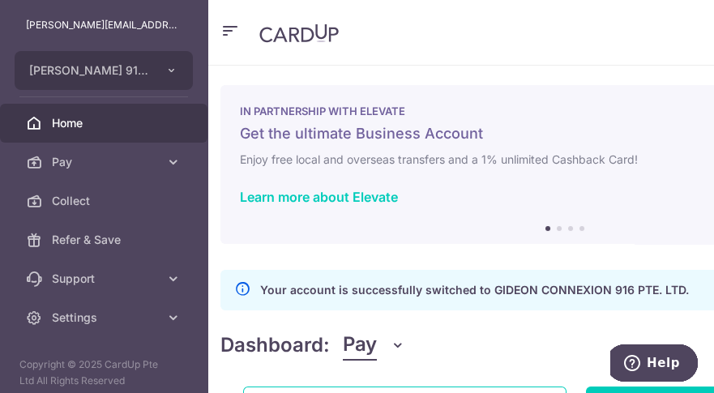
scroll to position [49, 0]
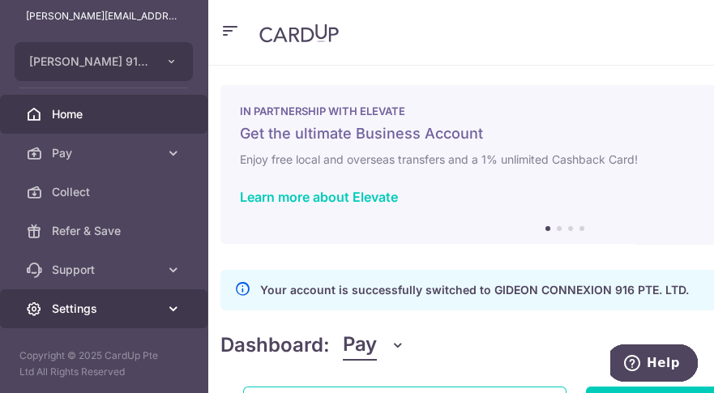
click at [108, 320] on link "Settings" at bounding box center [103, 308] width 207 height 39
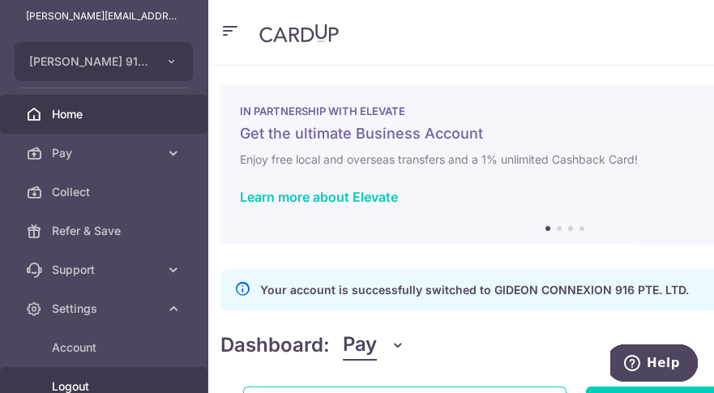
click at [99, 384] on span "Logout" at bounding box center [105, 386] width 107 height 16
